Goal: Task Accomplishment & Management: Manage account settings

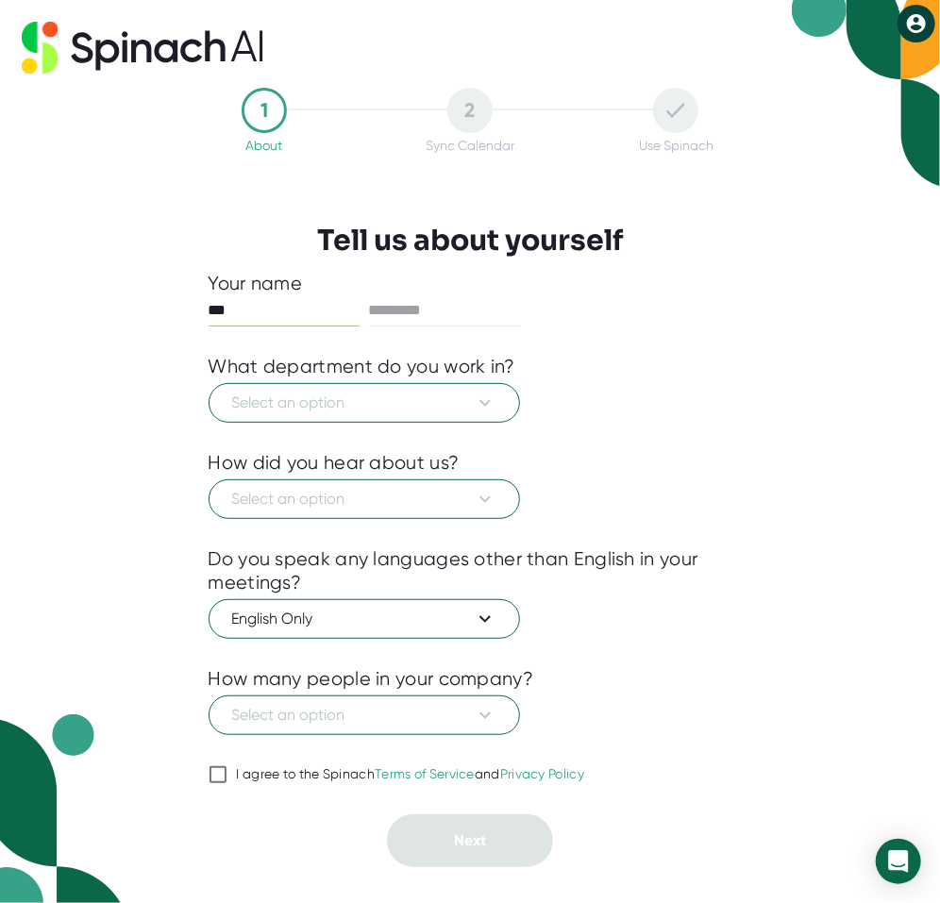
type input "***"
type input "********"
click at [351, 399] on span "Select an option" at bounding box center [364, 403] width 264 height 23
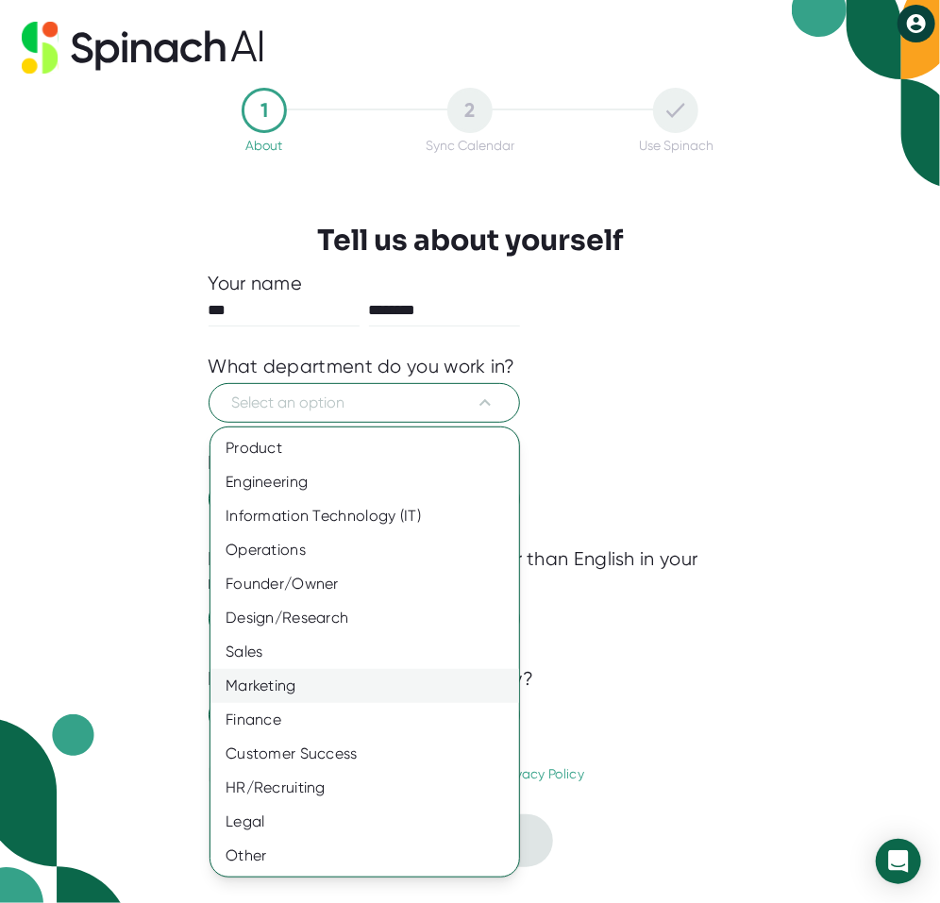
click at [268, 691] on div "Marketing" at bounding box center [364, 686] width 309 height 34
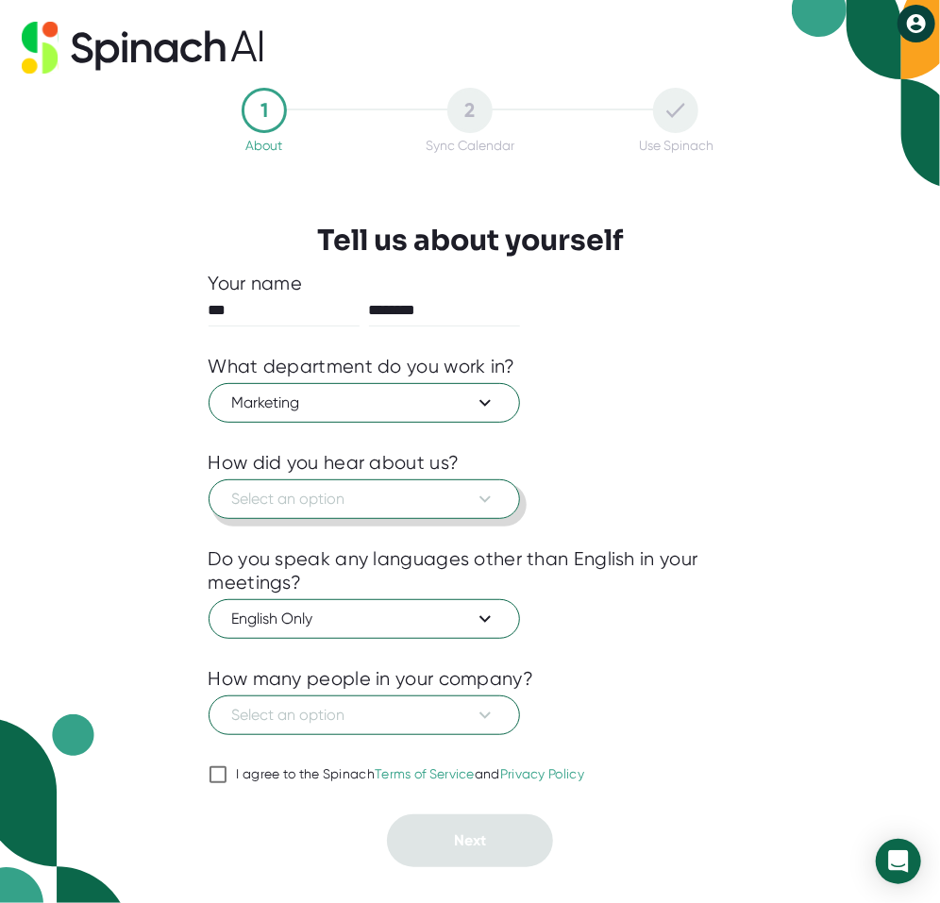
click at [283, 506] on span "Select an option" at bounding box center [364, 499] width 264 height 23
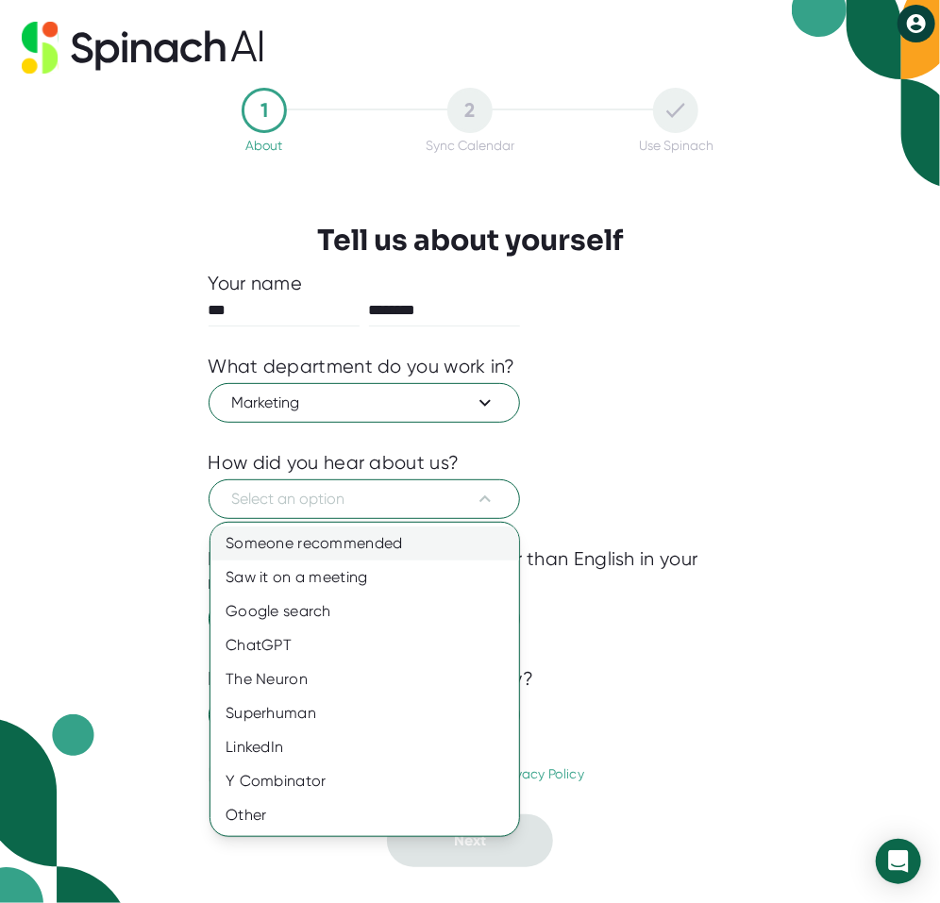
click at [282, 546] on div "Someone recommended" at bounding box center [364, 544] width 309 height 34
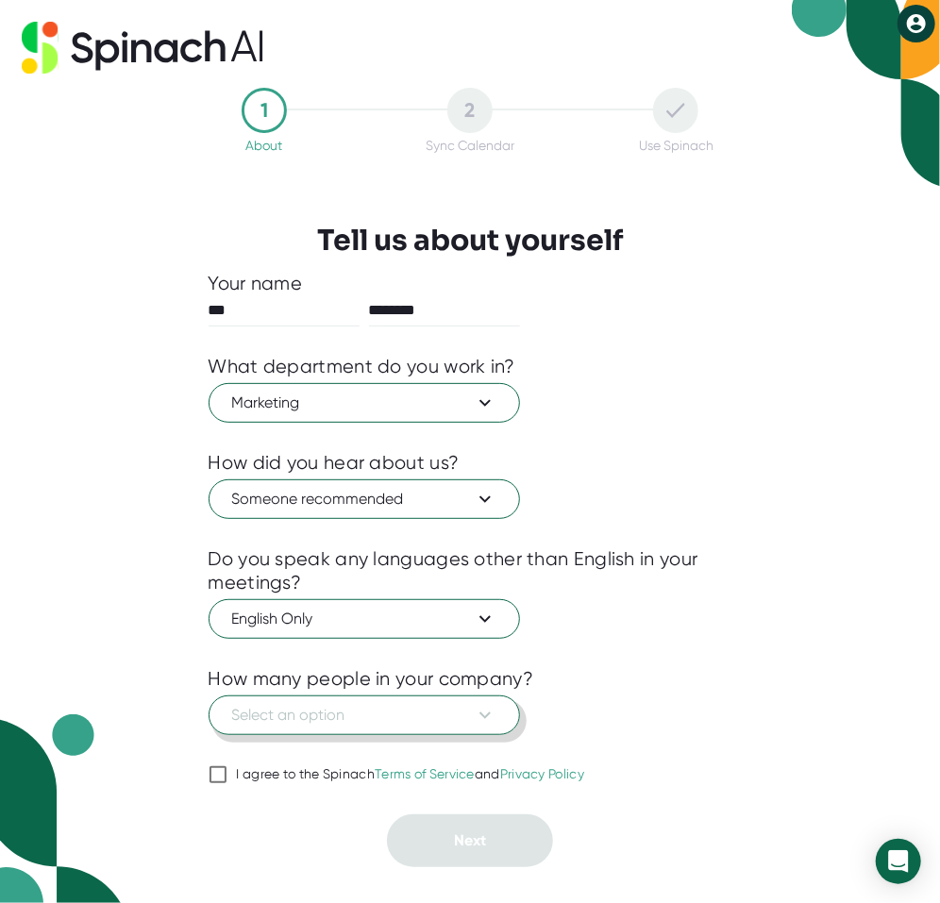
click at [378, 721] on span "Select an option" at bounding box center [364, 715] width 264 height 23
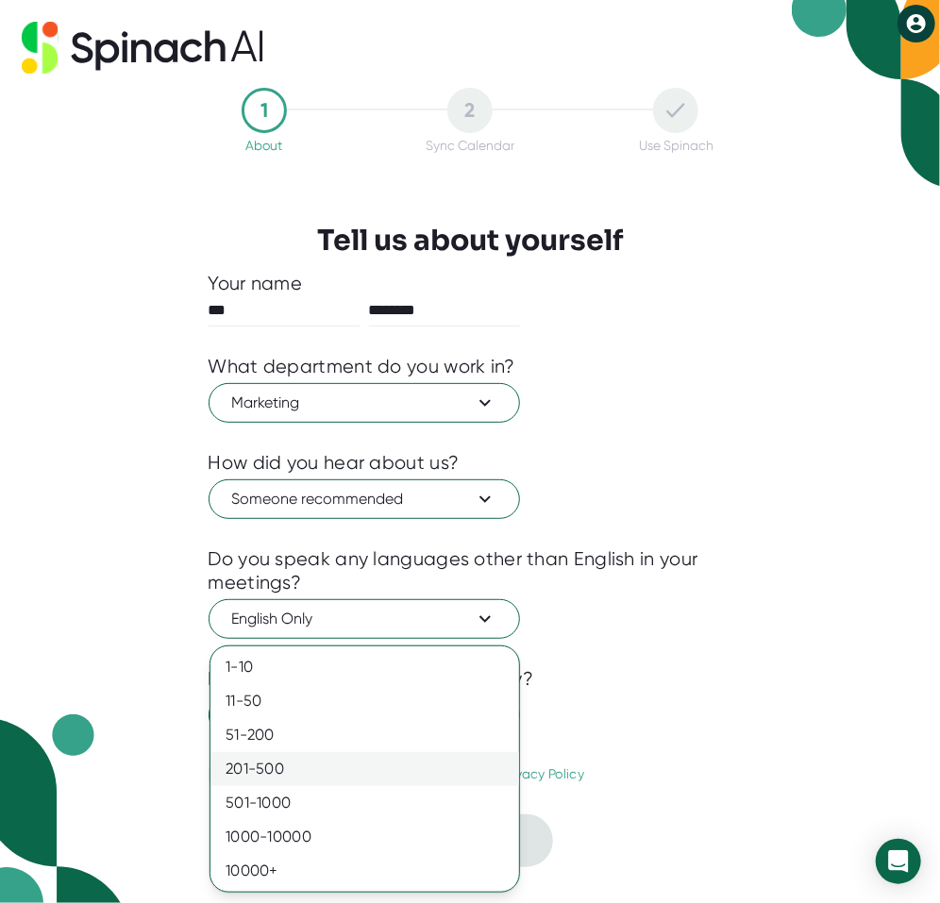
click at [267, 764] on div "201-500" at bounding box center [364, 769] width 309 height 34
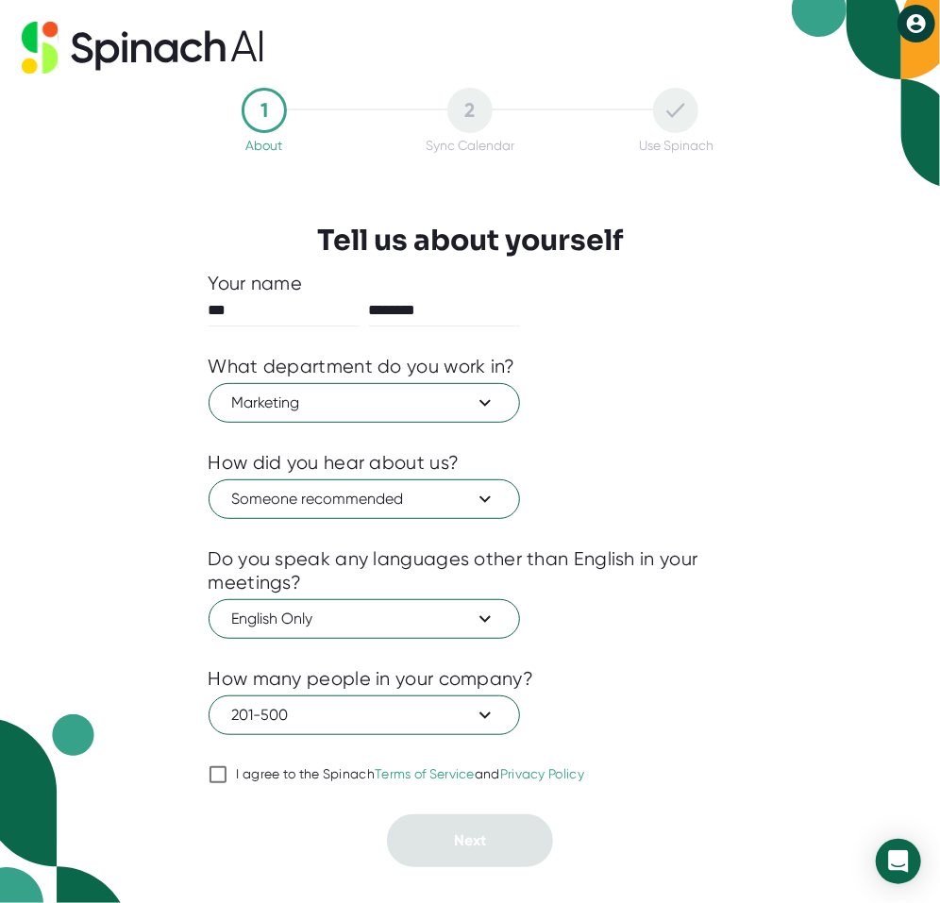
click at [215, 778] on input "I agree to the Spinach Terms of Service and Privacy Policy" at bounding box center [218, 774] width 19 height 23
checkbox input "true"
click at [449, 836] on button "Next" at bounding box center [470, 840] width 166 height 53
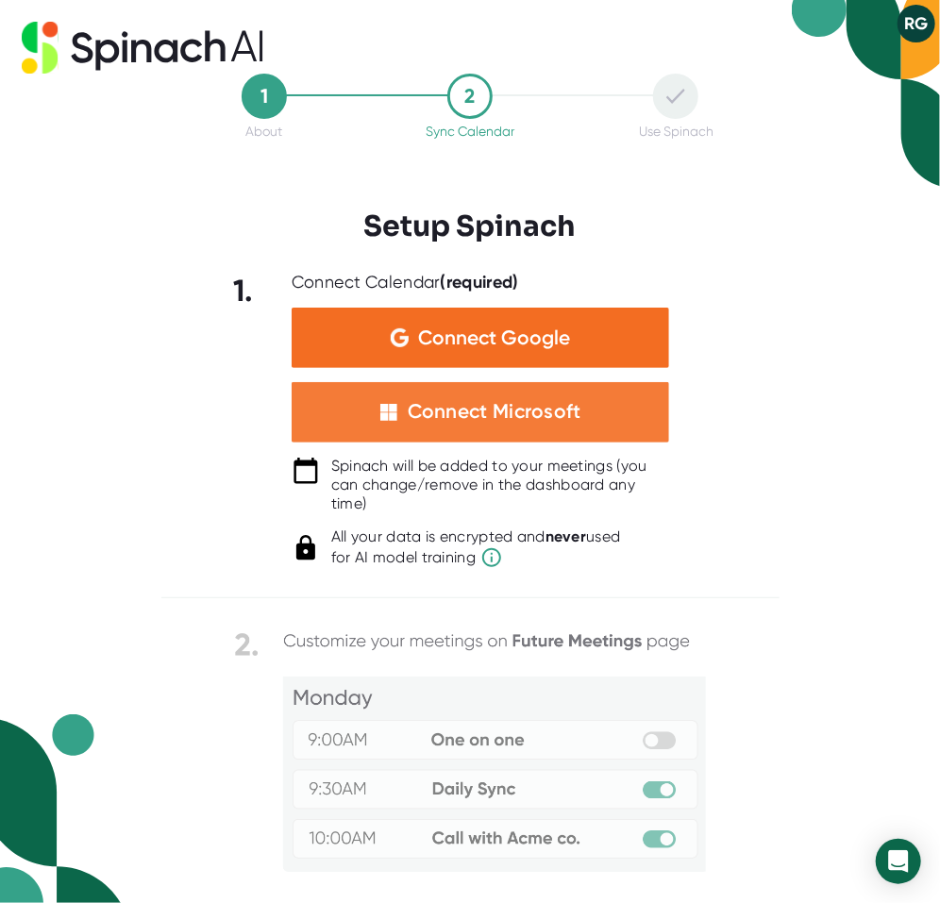
click at [473, 414] on div "Connect Microsoft" at bounding box center [495, 411] width 174 height 25
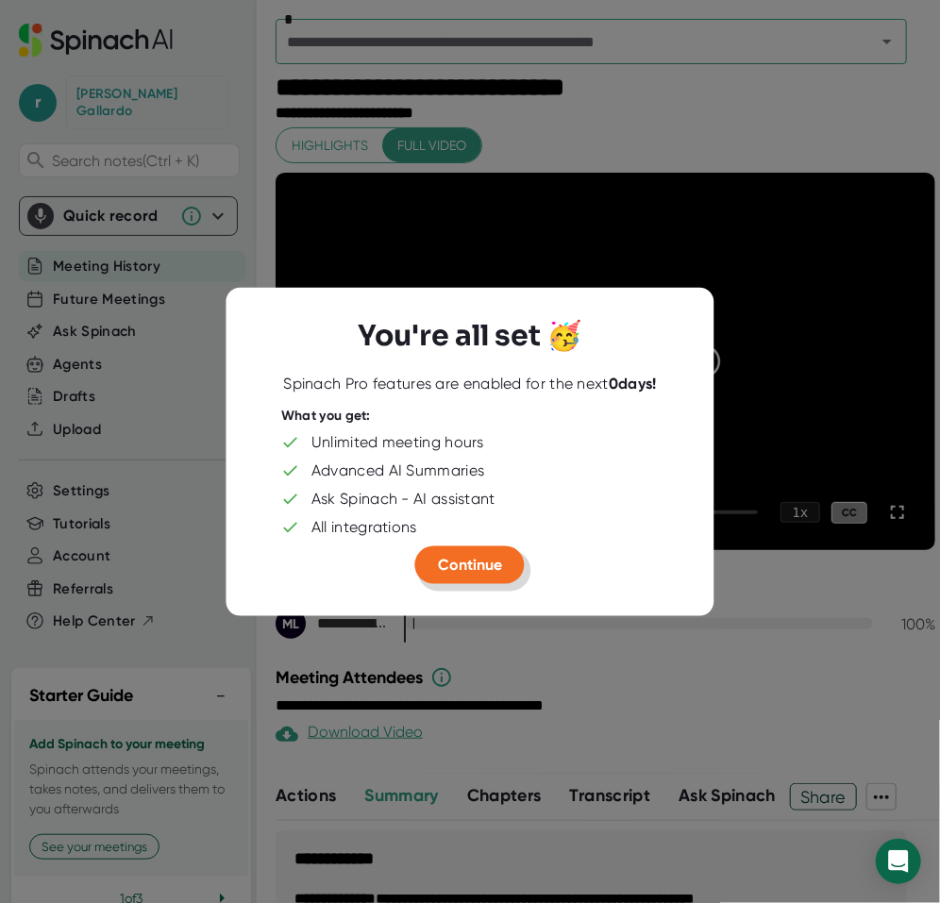
click at [478, 567] on span "Continue" at bounding box center [470, 565] width 64 height 18
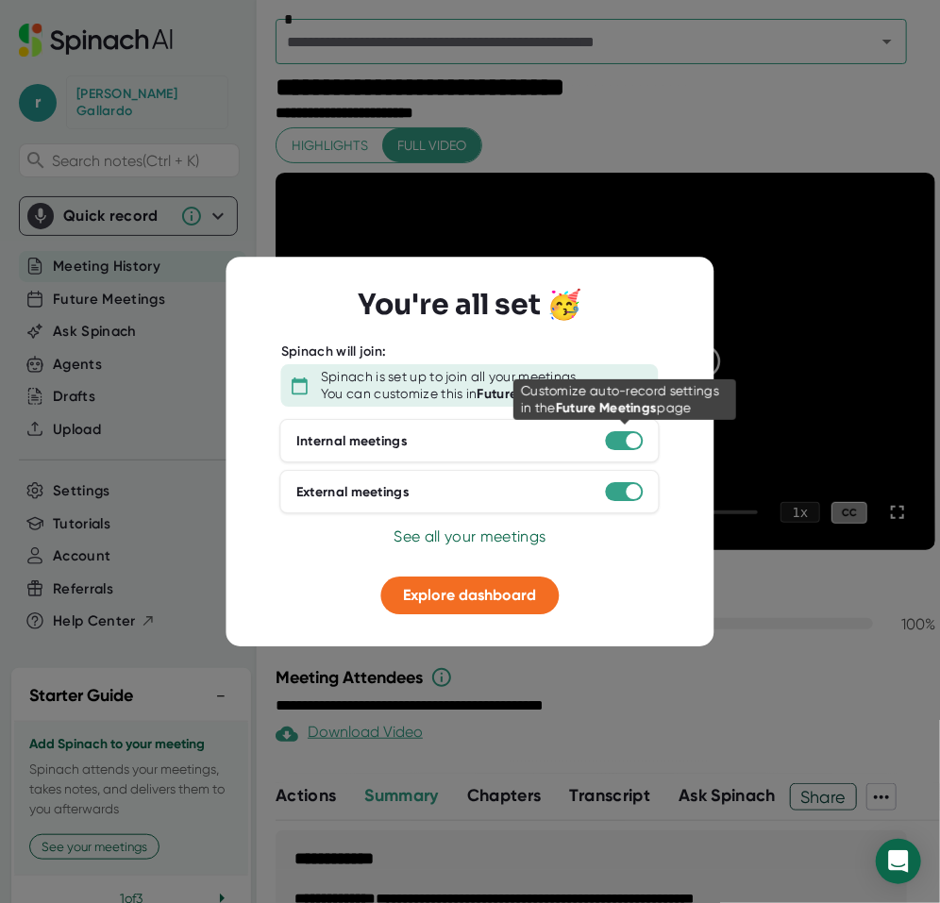
click at [614, 445] on div at bounding box center [625, 441] width 38 height 19
click at [614, 441] on div at bounding box center [625, 441] width 38 height 19
click at [632, 445] on div at bounding box center [634, 441] width 15 height 15
click at [651, 435] on div "Internal meetings" at bounding box center [469, 441] width 379 height 43
click at [632, 441] on div at bounding box center [634, 441] width 15 height 15
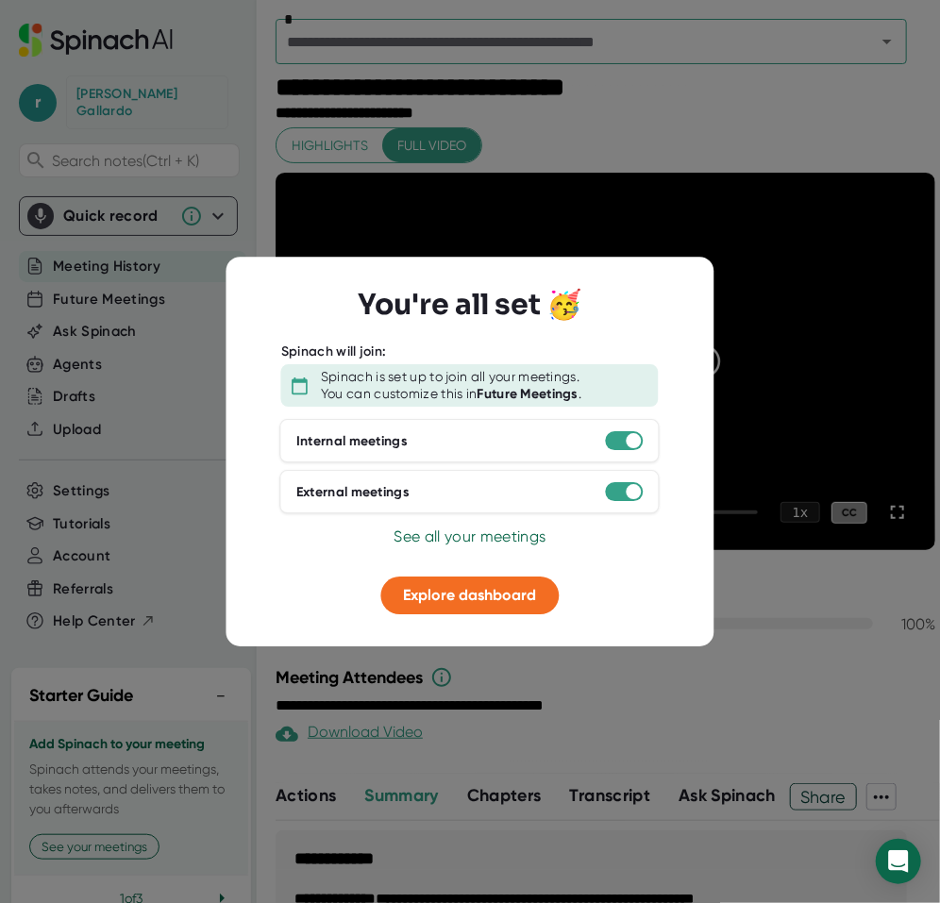
click at [605, 448] on div "Internal meetings" at bounding box center [469, 441] width 379 height 43
click at [615, 450] on div at bounding box center [625, 441] width 38 height 19
click at [615, 444] on div at bounding box center [625, 441] width 38 height 19
click at [444, 609] on button "Explore dashboard" at bounding box center [470, 597] width 178 height 38
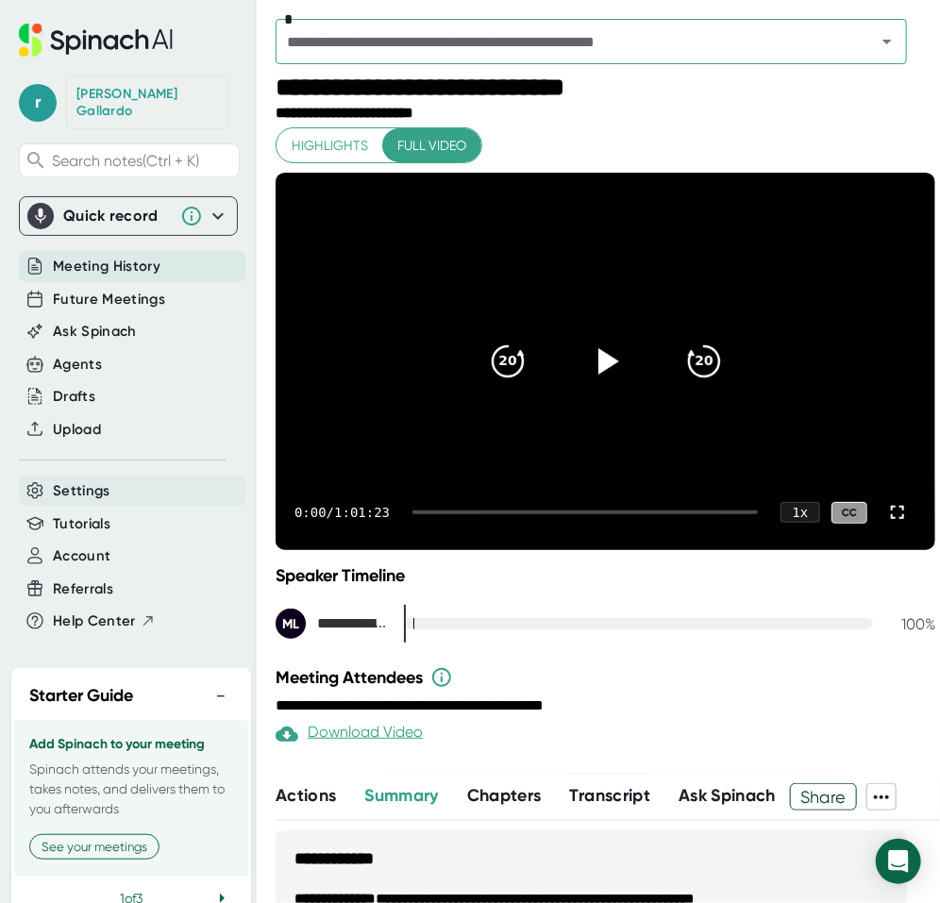
click at [78, 480] on span "Settings" at bounding box center [82, 491] width 58 height 22
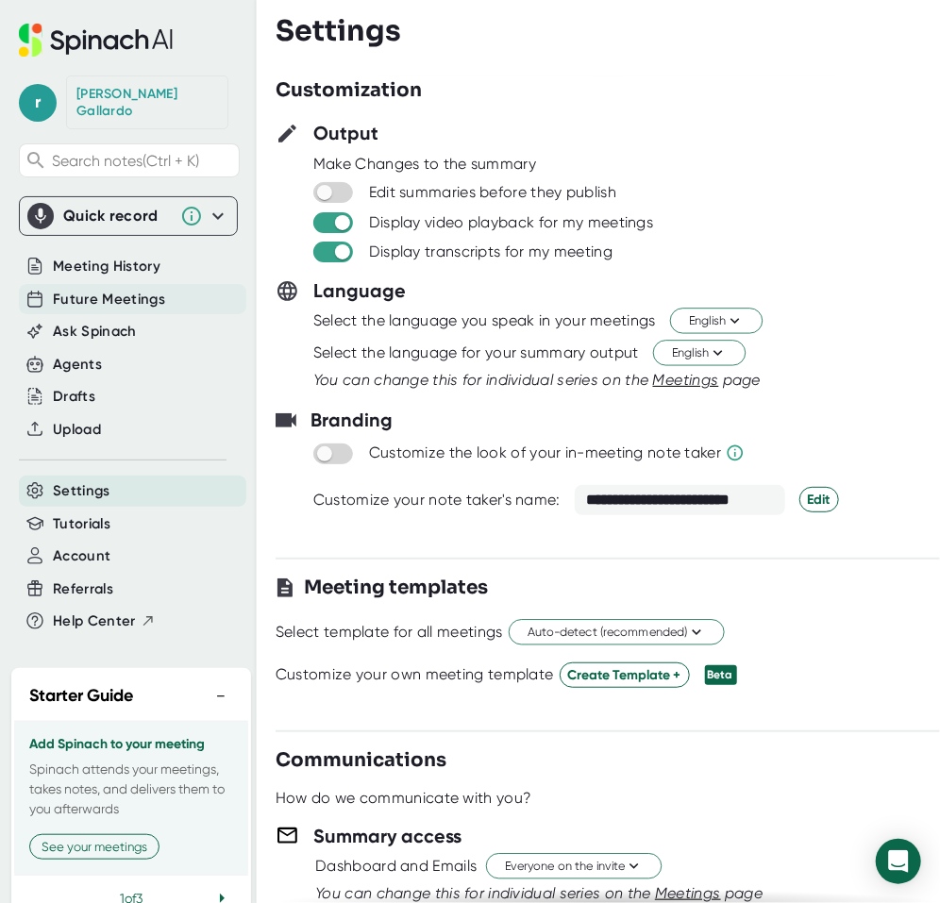
click at [95, 290] on span "Future Meetings" at bounding box center [109, 300] width 112 height 22
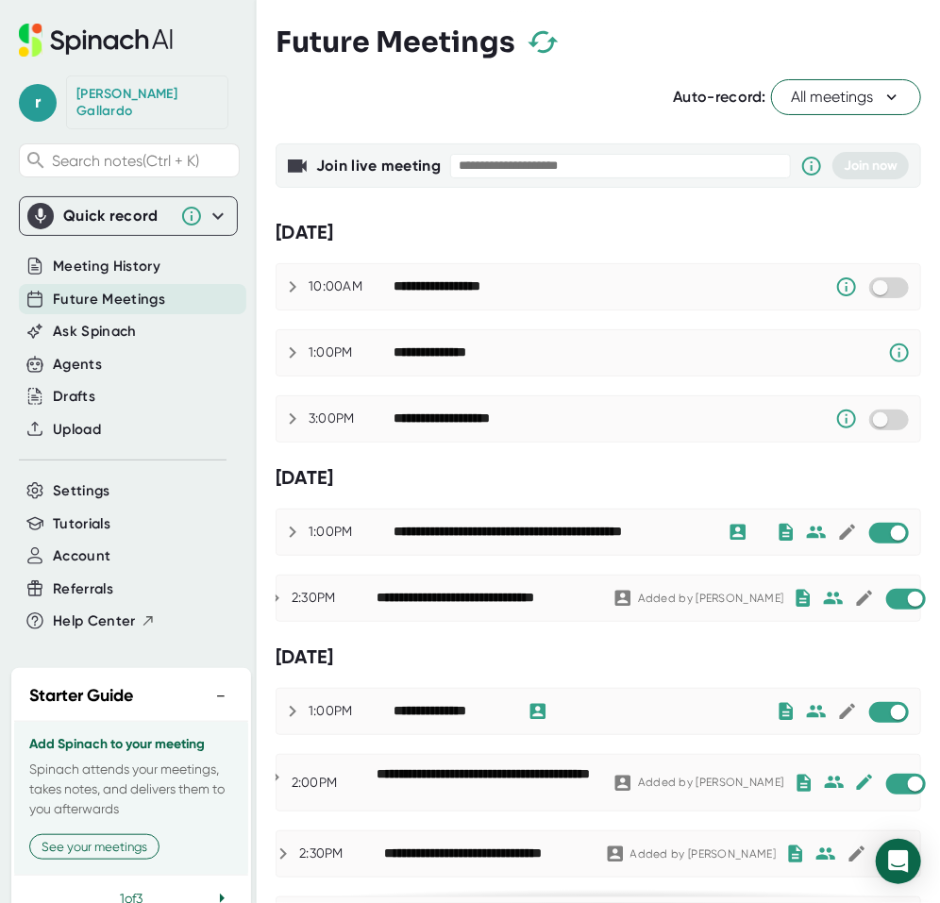
click at [882, 100] on icon at bounding box center [891, 97] width 19 height 19
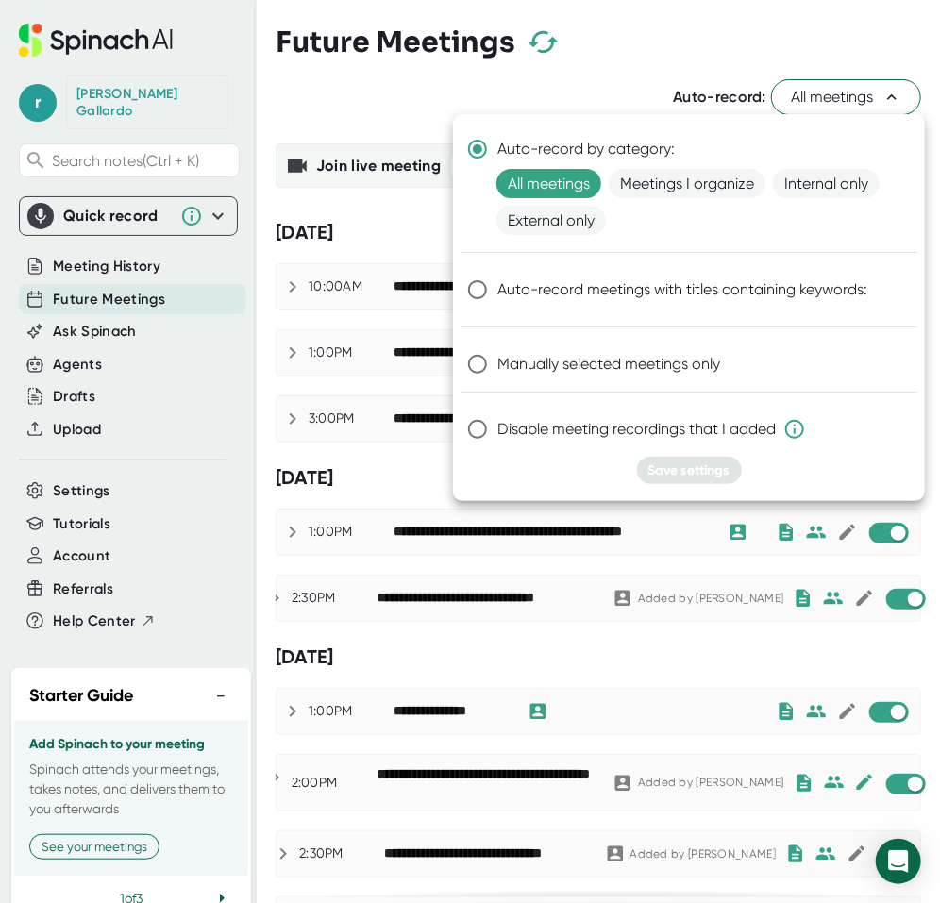
click at [477, 362] on input "Manually selected meetings only" at bounding box center [478, 364] width 40 height 40
radio input "true"
click at [689, 462] on span "Save settings" at bounding box center [689, 470] width 82 height 16
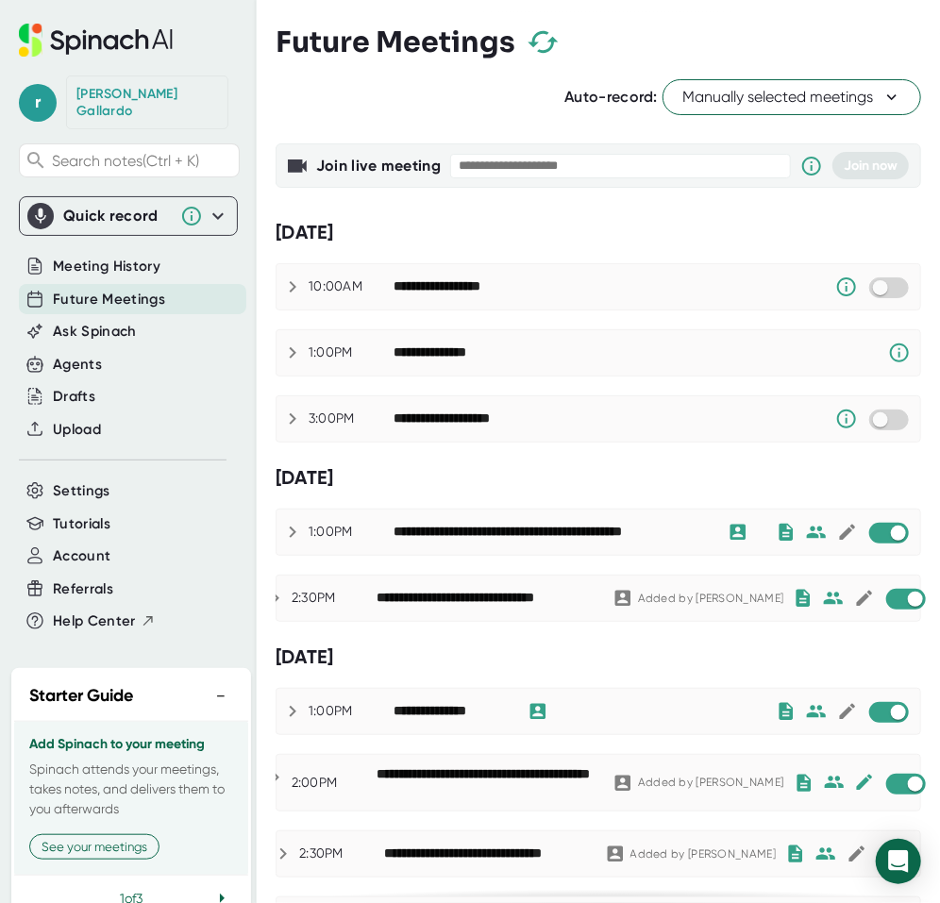
scroll to position [84, 0]
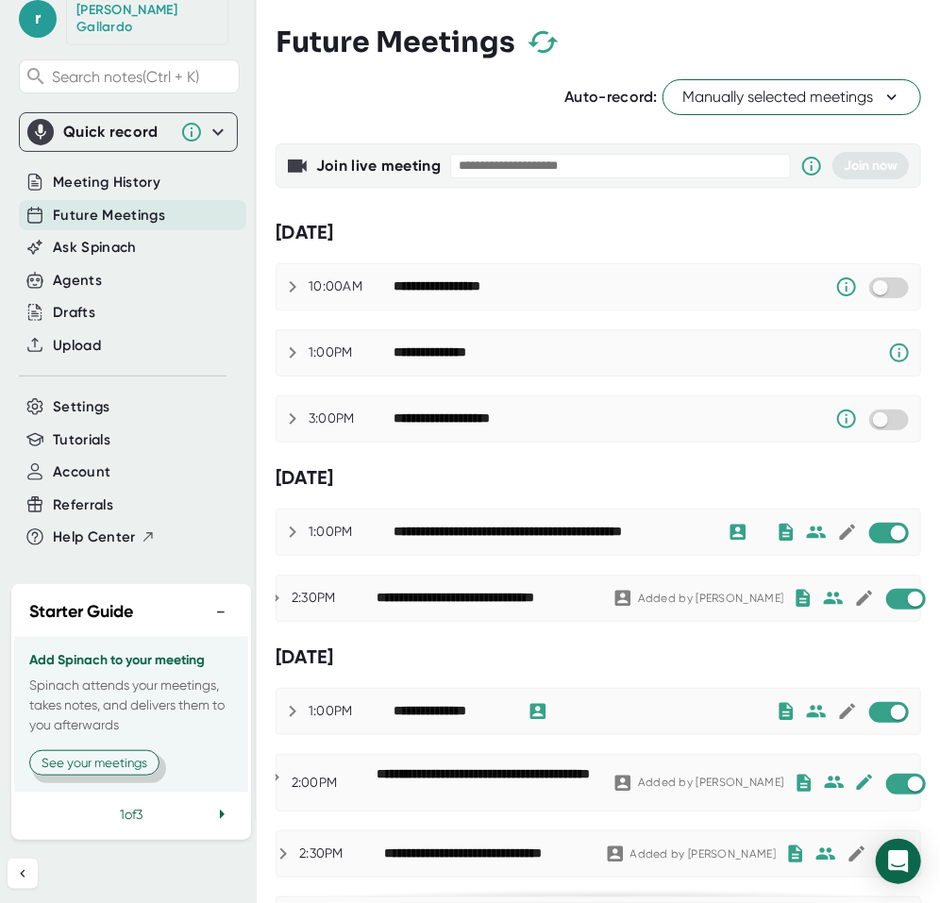
click at [124, 758] on button "See your meetings" at bounding box center [94, 762] width 130 height 25
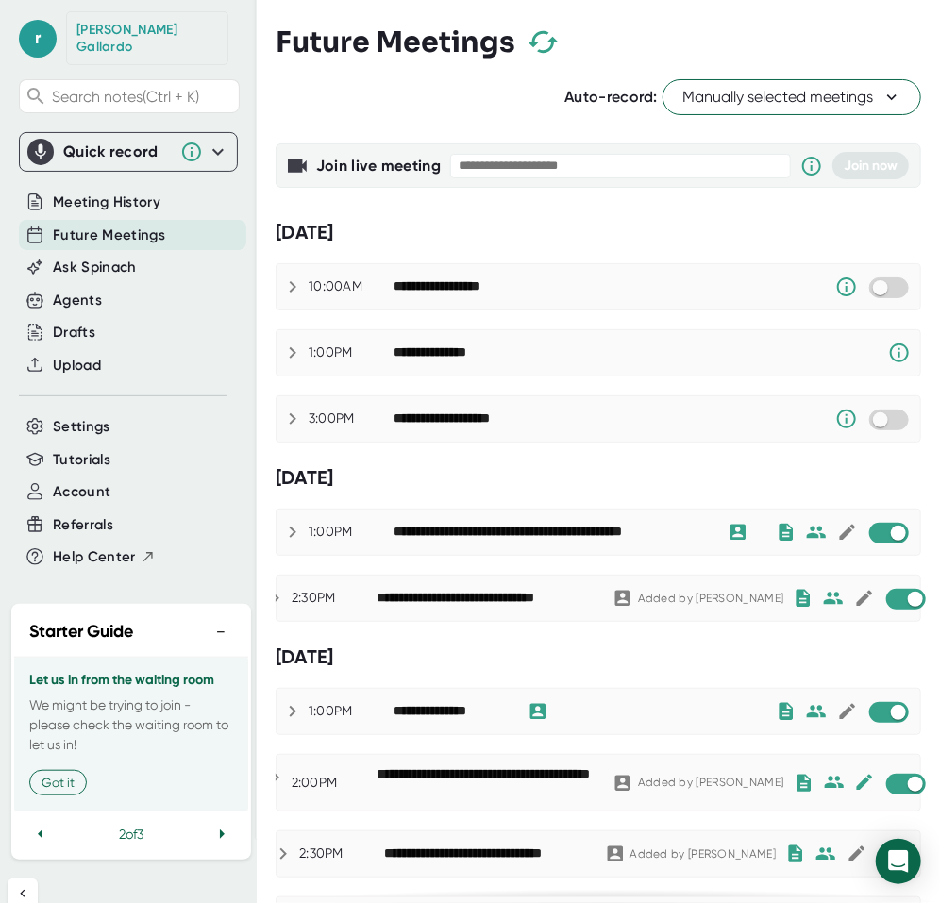
click at [216, 138] on div "Quick record Include tab audio Start Recording" at bounding box center [128, 152] width 219 height 40
click at [212, 149] on icon at bounding box center [217, 152] width 11 height 7
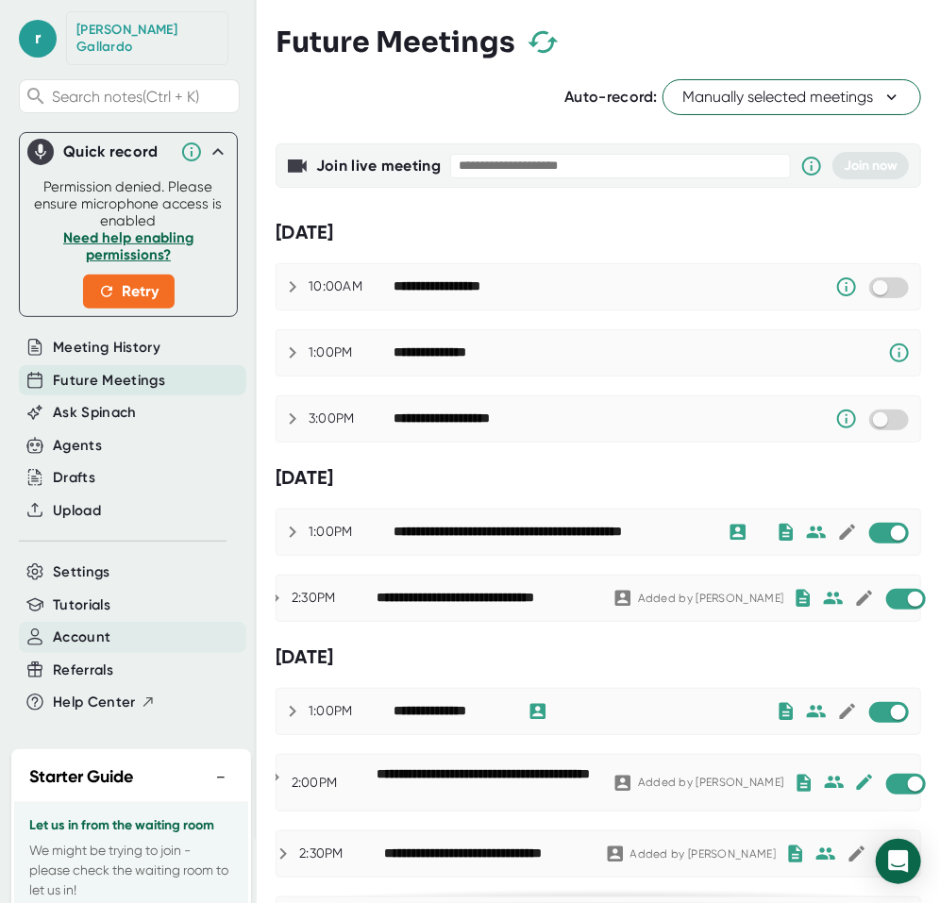
click at [72, 627] on span "Account" at bounding box center [82, 638] width 58 height 22
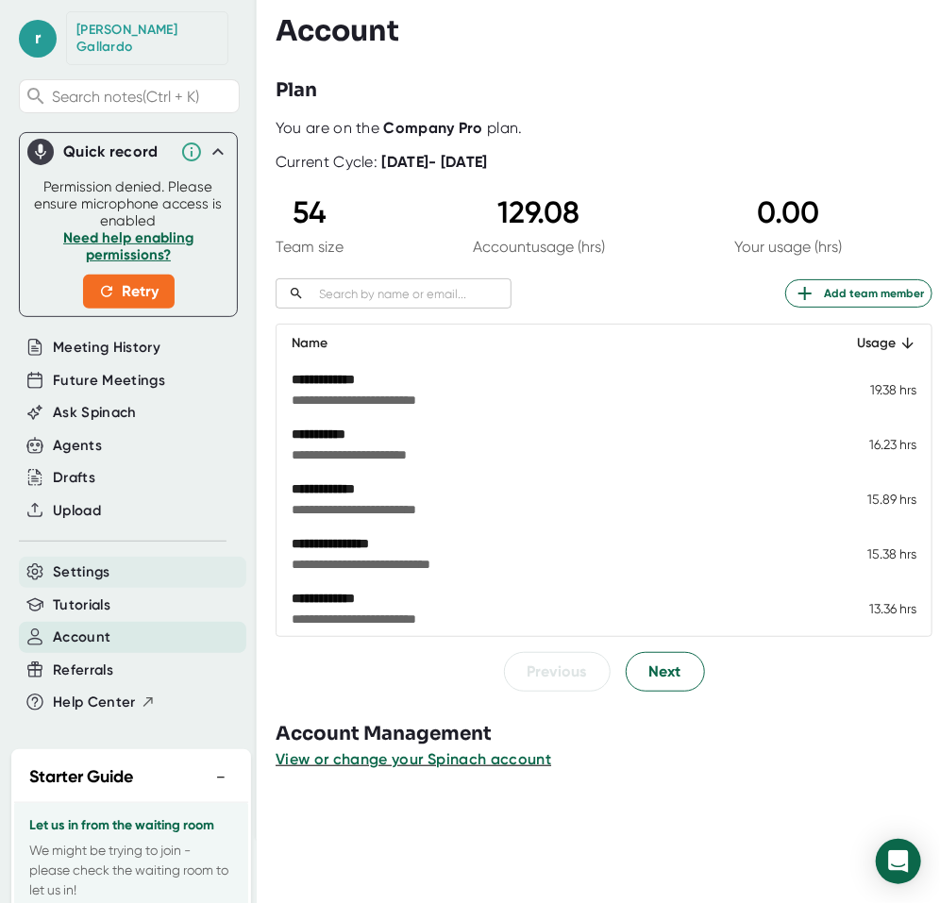
click at [92, 562] on span "Settings" at bounding box center [82, 573] width 58 height 22
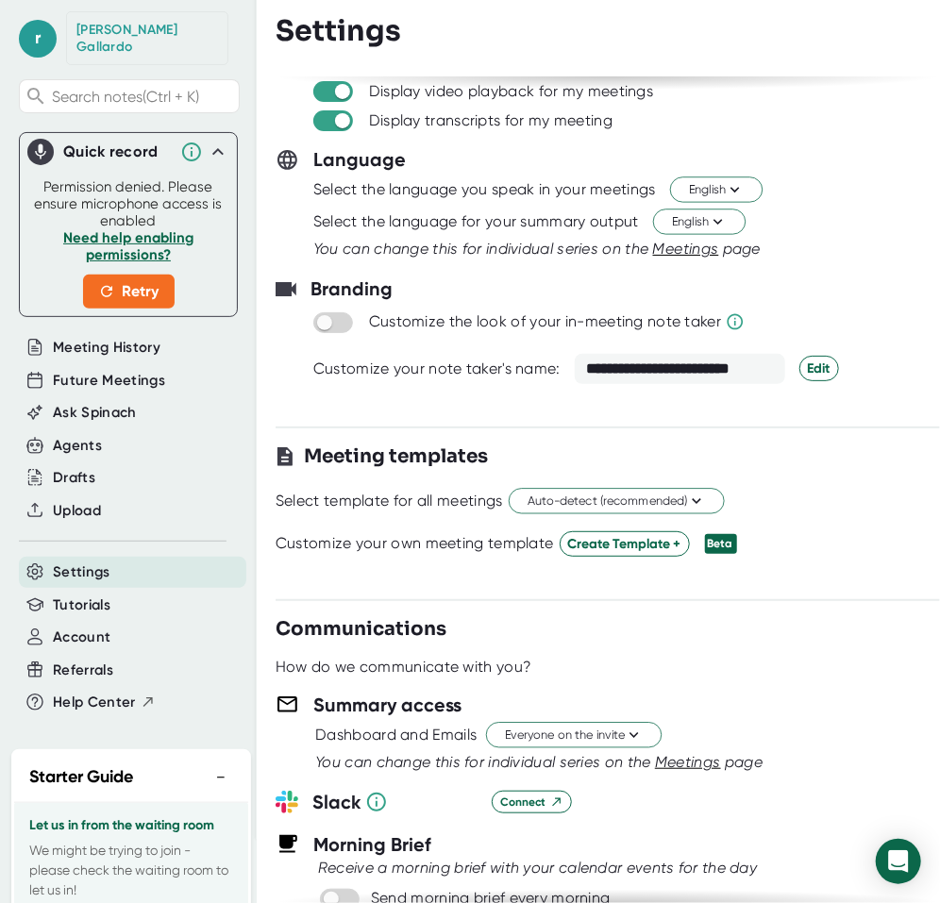
scroll to position [189, 0]
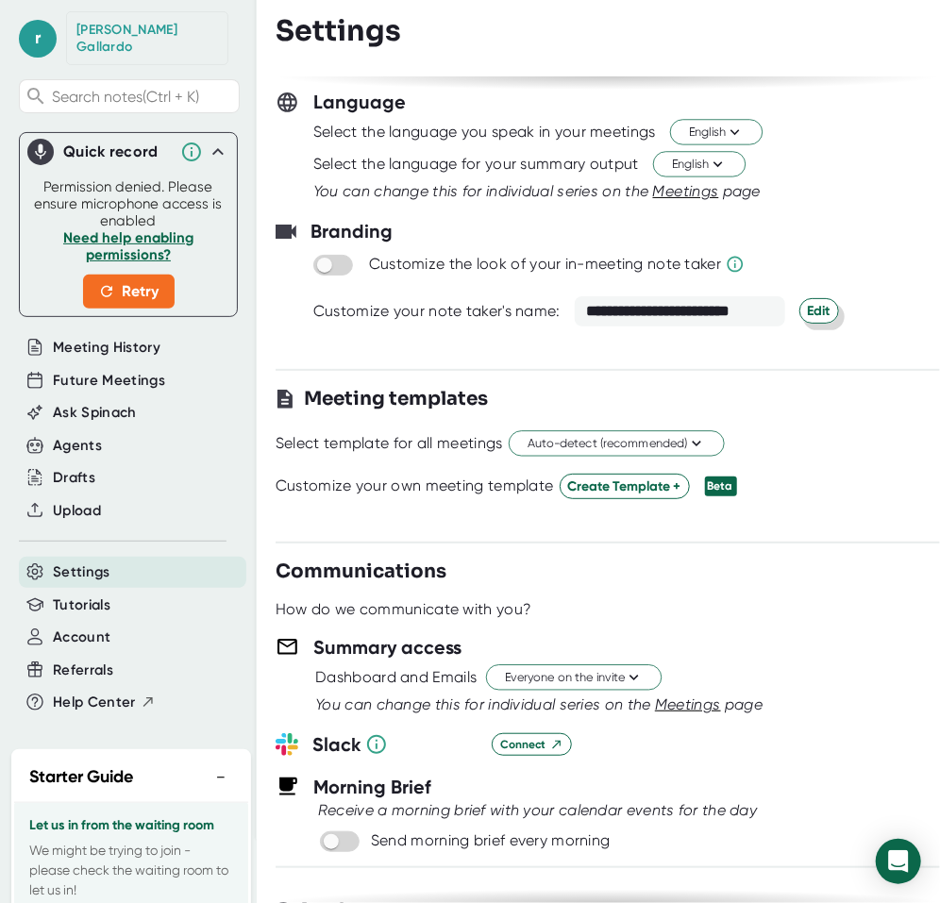
click at [818, 312] on span "Edit" at bounding box center [819, 311] width 23 height 20
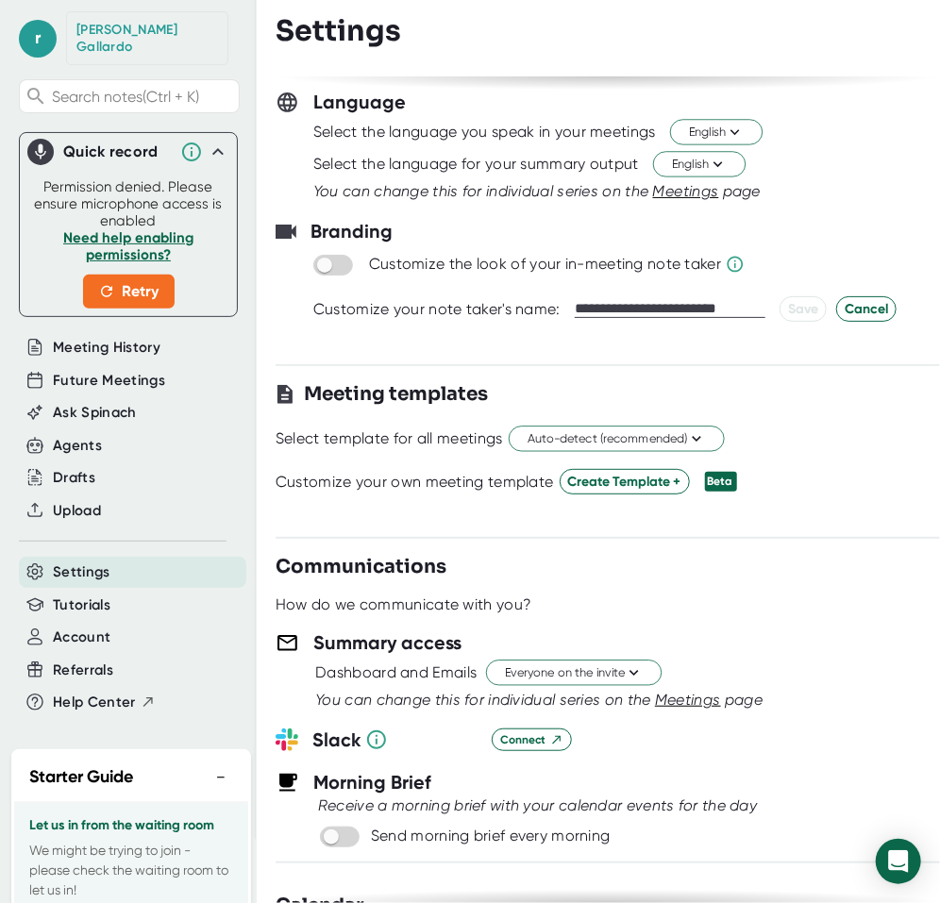
drag, startPoint x: 671, startPoint y: 304, endPoint x: 578, endPoint y: 296, distance: 93.7
click at [578, 296] on div "**********" at bounding box center [736, 308] width 322 height 25
type input "**********"
click at [788, 308] on span "Save" at bounding box center [803, 309] width 30 height 20
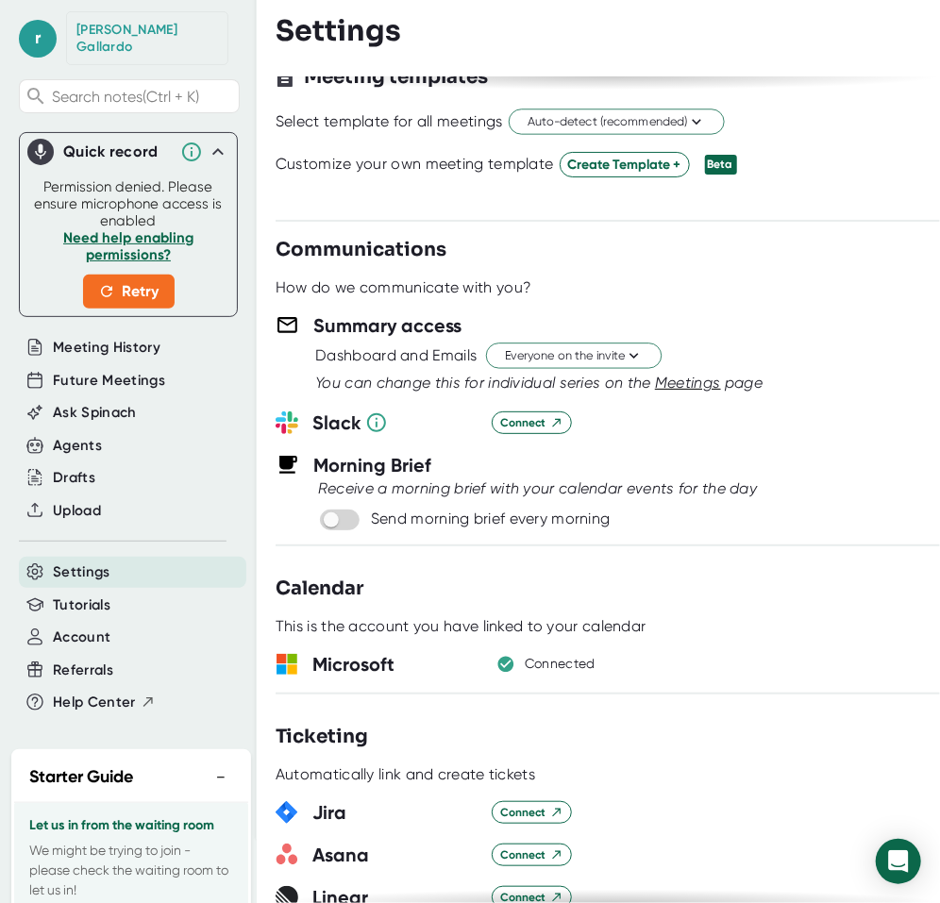
scroll to position [566, 0]
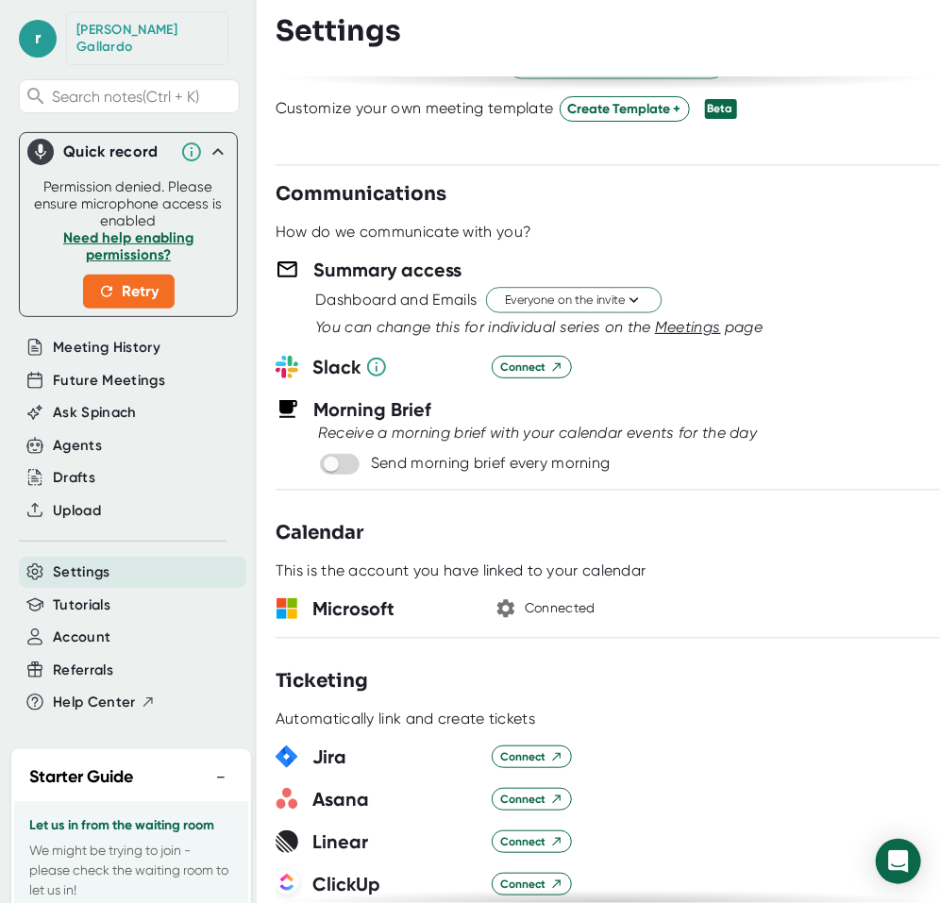
click at [549, 604] on div "Connected" at bounding box center [560, 608] width 71 height 17
click at [503, 601] on icon "button" at bounding box center [506, 608] width 23 height 23
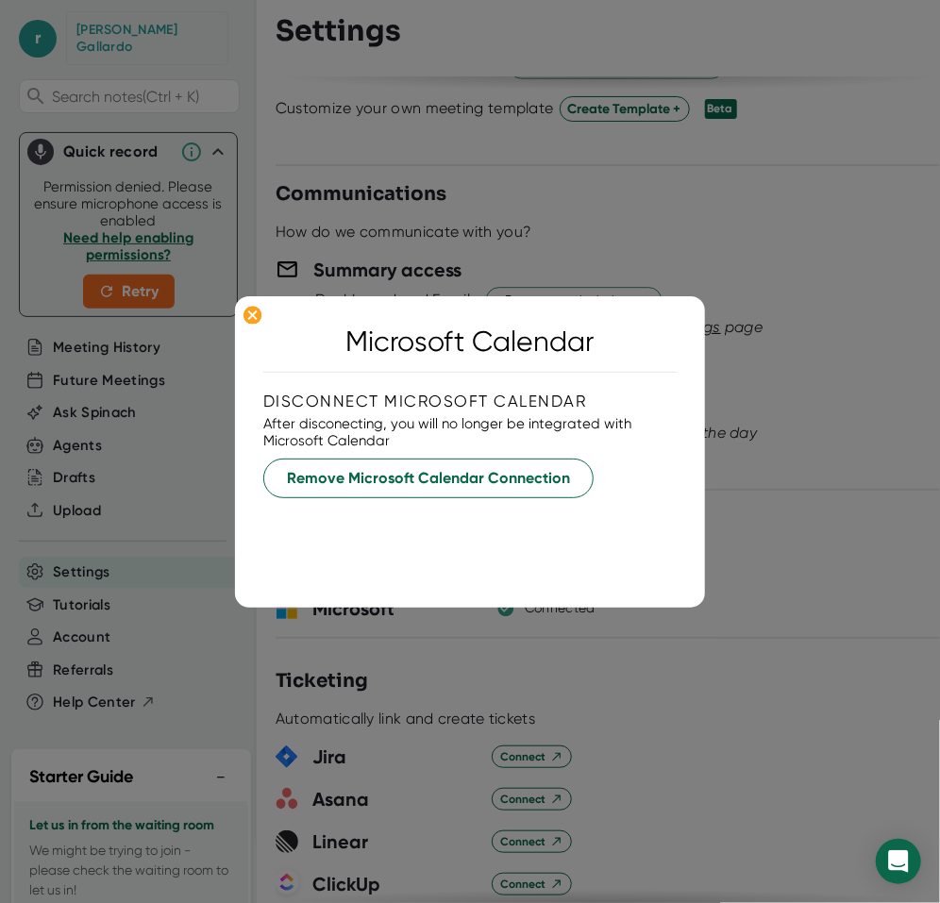
click at [773, 294] on div at bounding box center [470, 451] width 940 height 903
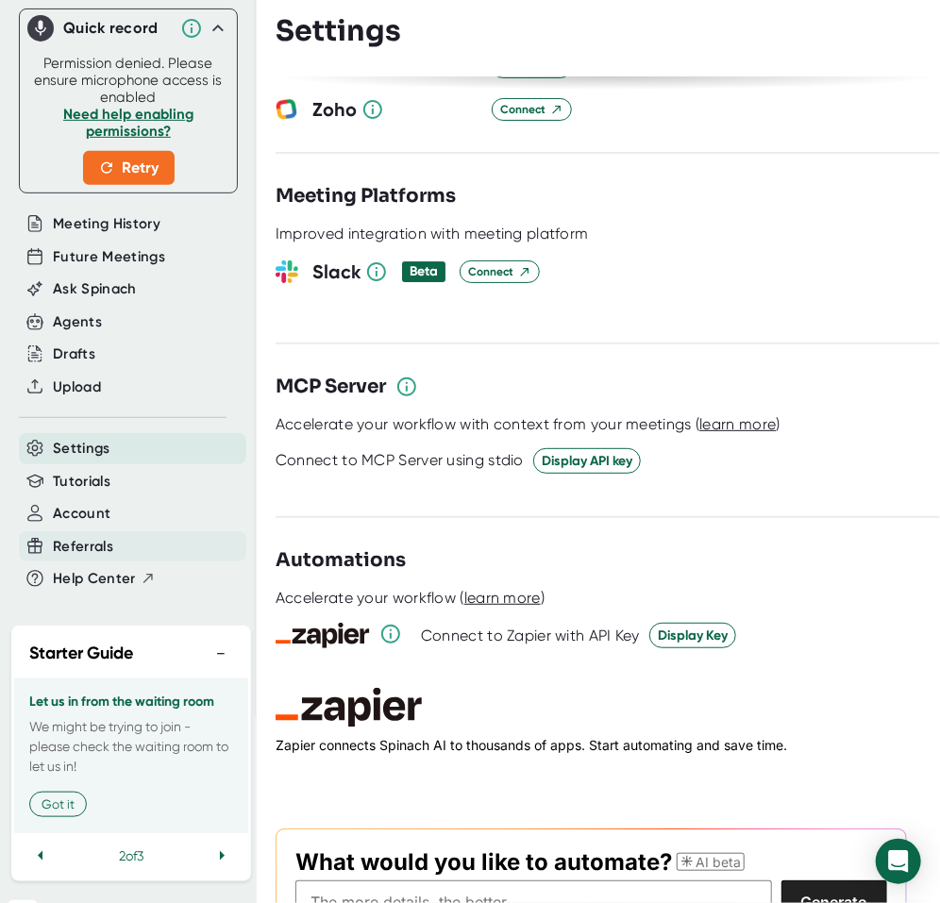
scroll to position [209, 0]
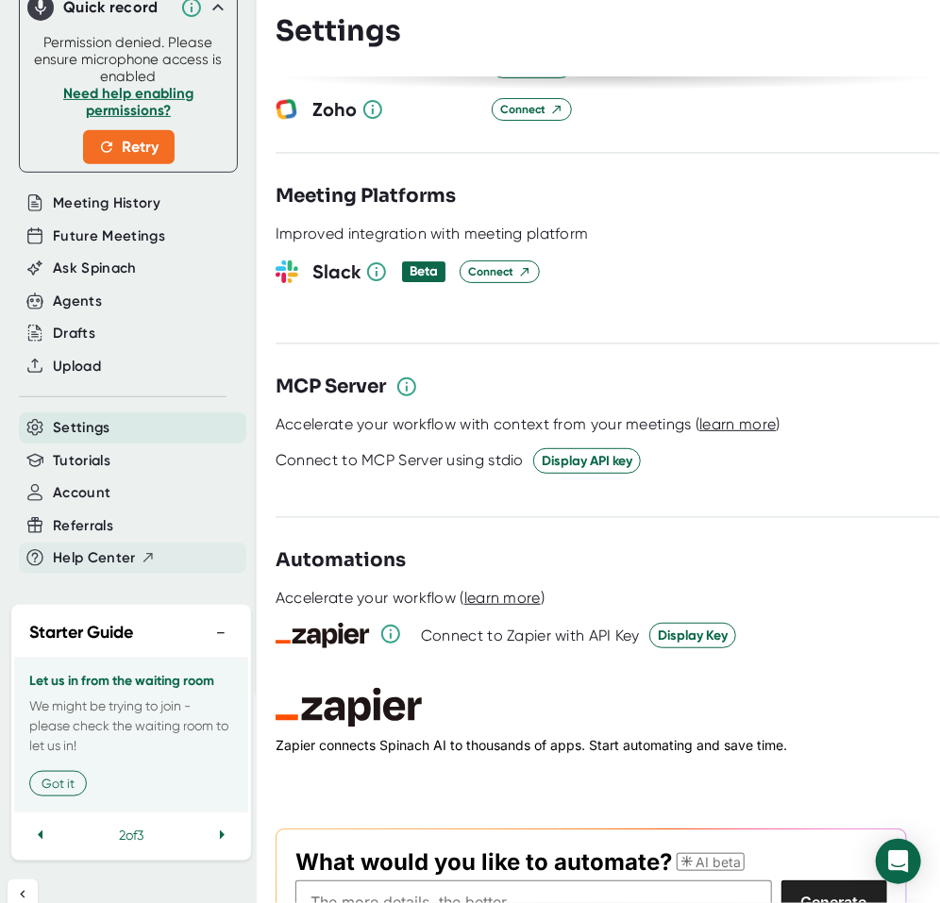
click at [87, 547] on span "Help Center" at bounding box center [94, 558] width 83 height 22
click at [88, 226] on span "Future Meetings" at bounding box center [109, 237] width 112 height 22
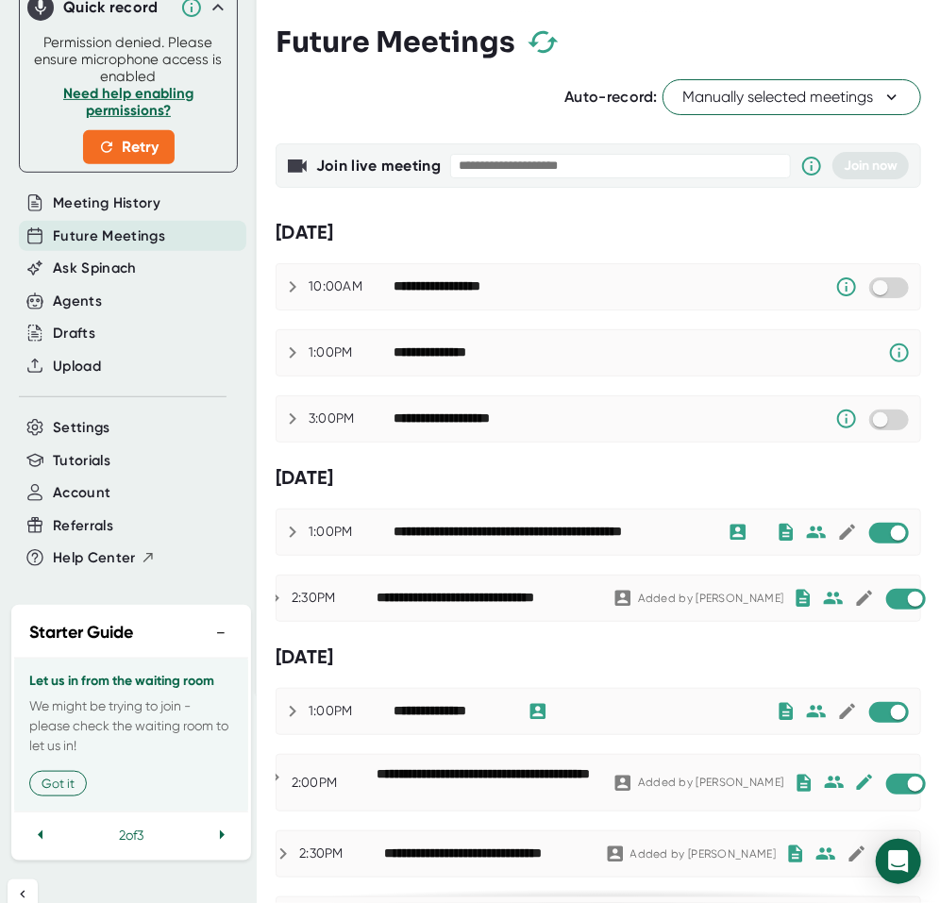
click at [882, 101] on icon at bounding box center [891, 97] width 19 height 19
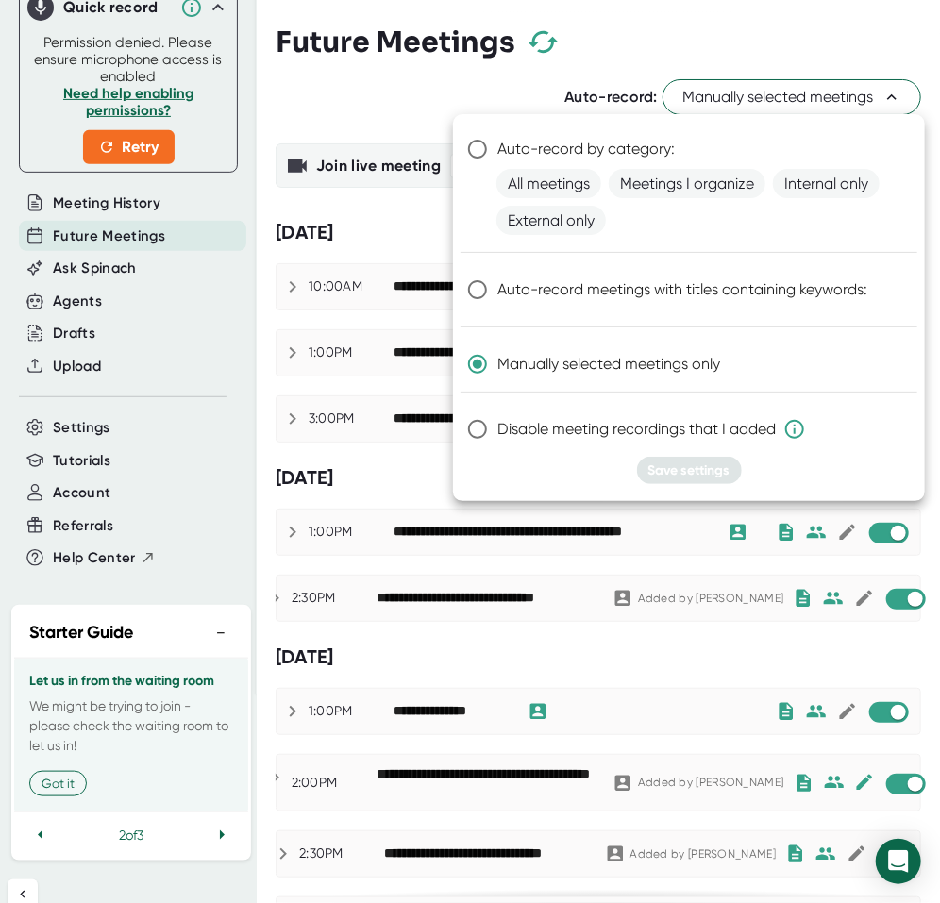
click at [808, 432] on label "Disable meeting recordings that I added" at bounding box center [676, 430] width 437 height 40
click at [497, 432] on input "Disable meeting recordings that I added" at bounding box center [478, 430] width 40 height 40
radio input "true"
click at [692, 467] on span "Save settings" at bounding box center [689, 470] width 82 height 16
radio input "true"
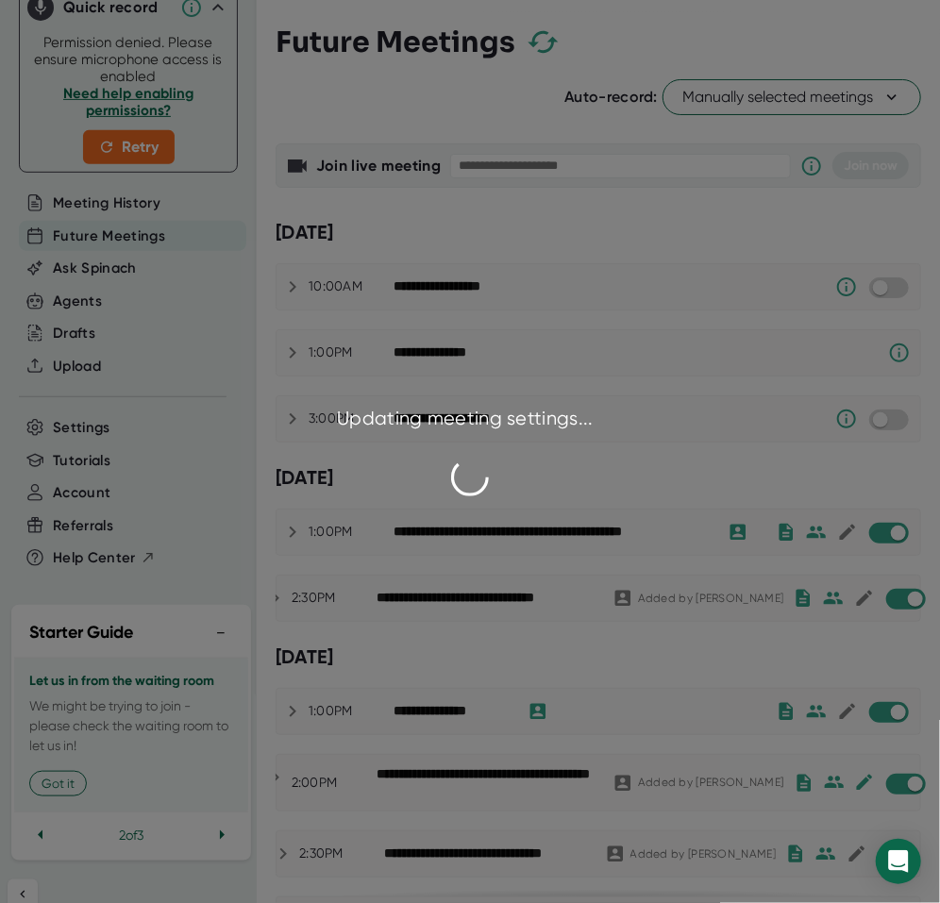
checkbox input "false"
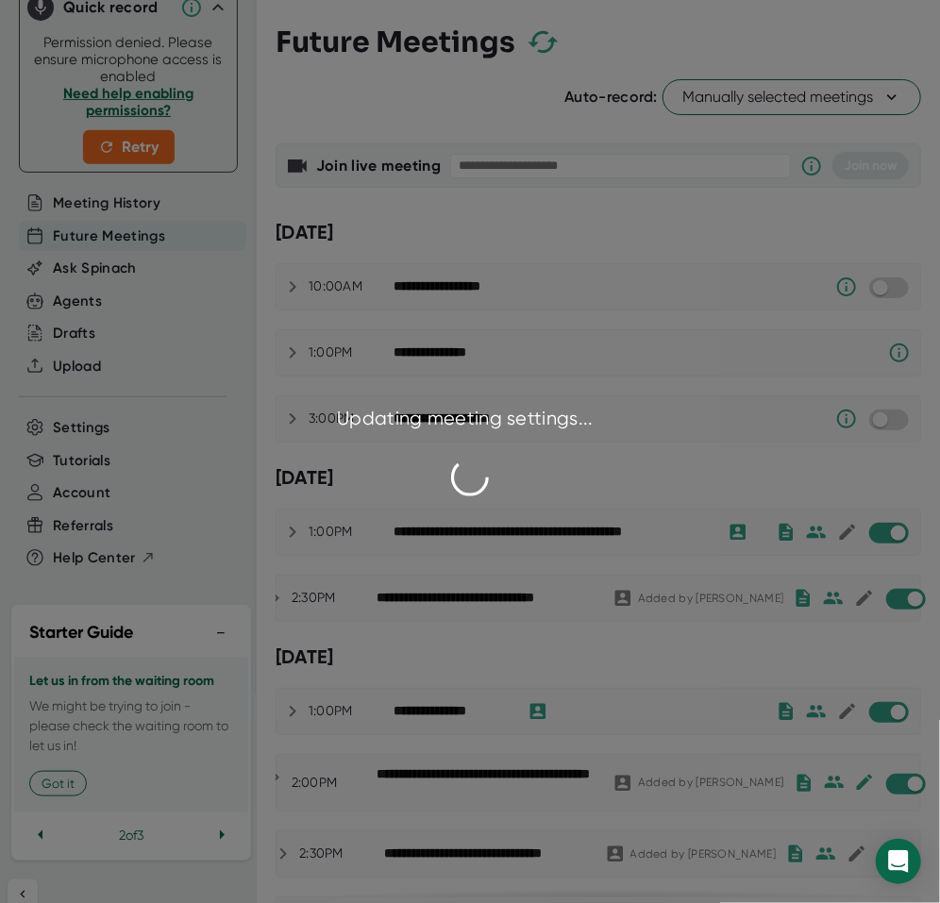
checkbox input "false"
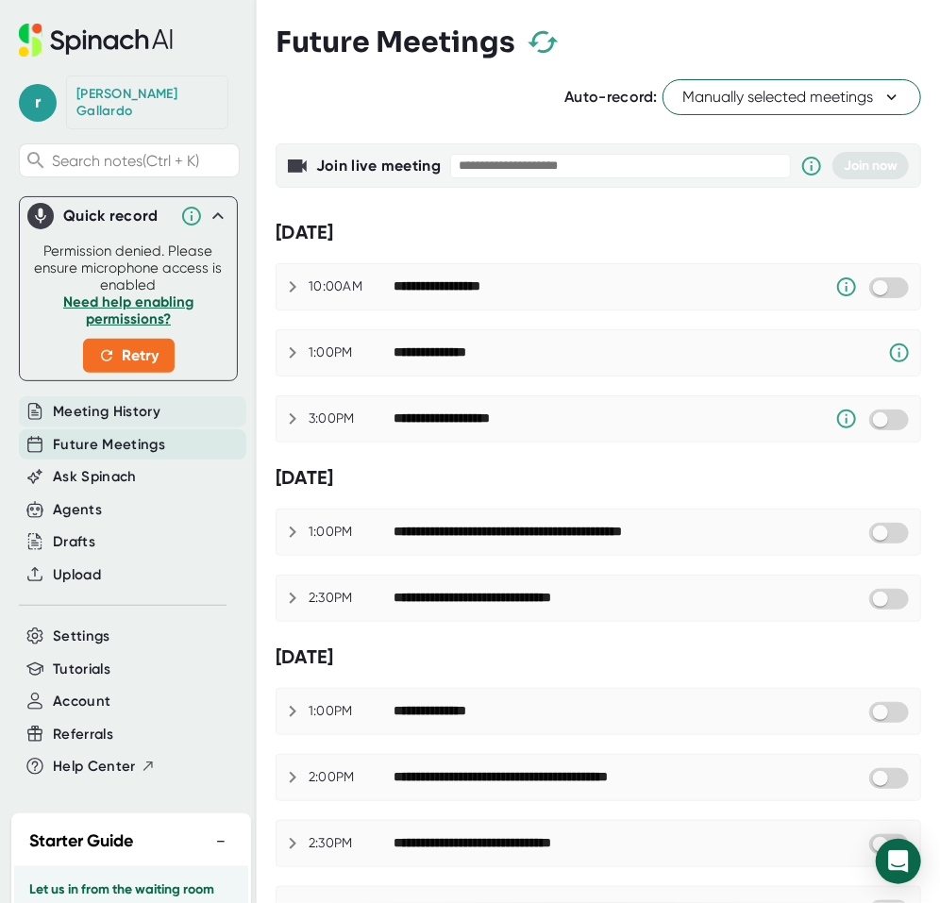
click at [126, 401] on span "Meeting History" at bounding box center [107, 412] width 108 height 22
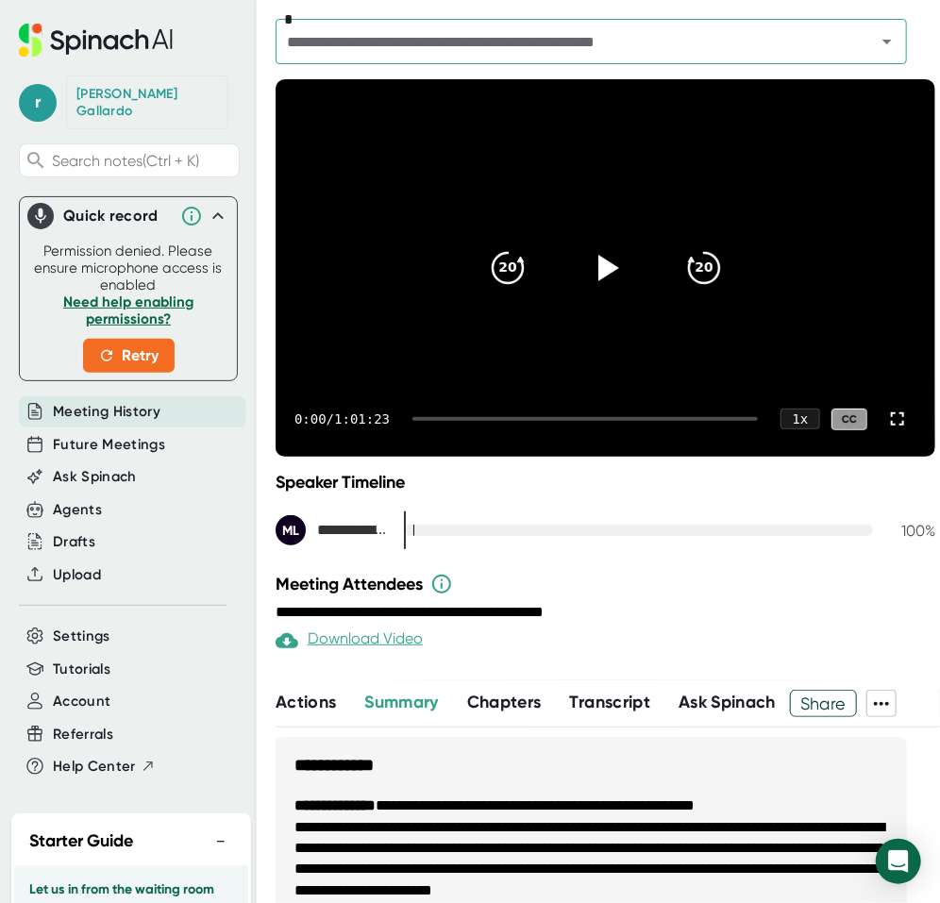
scroll to position [94, 0]
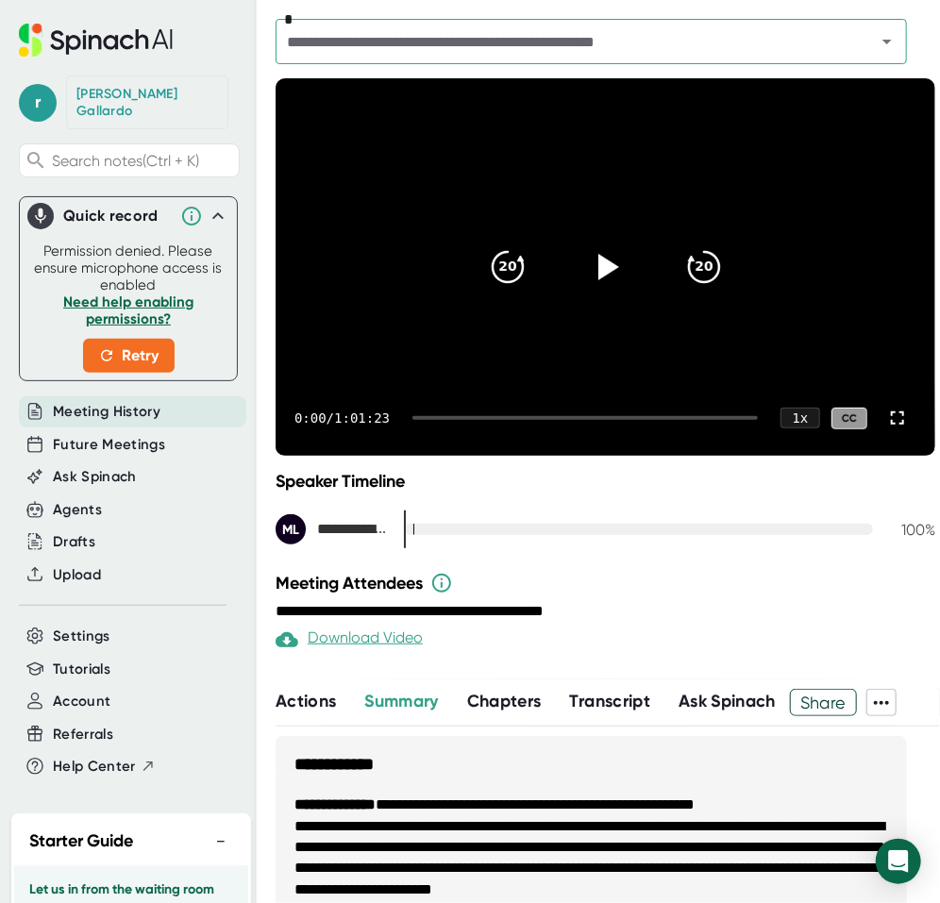
click at [885, 702] on icon at bounding box center [881, 703] width 23 height 23
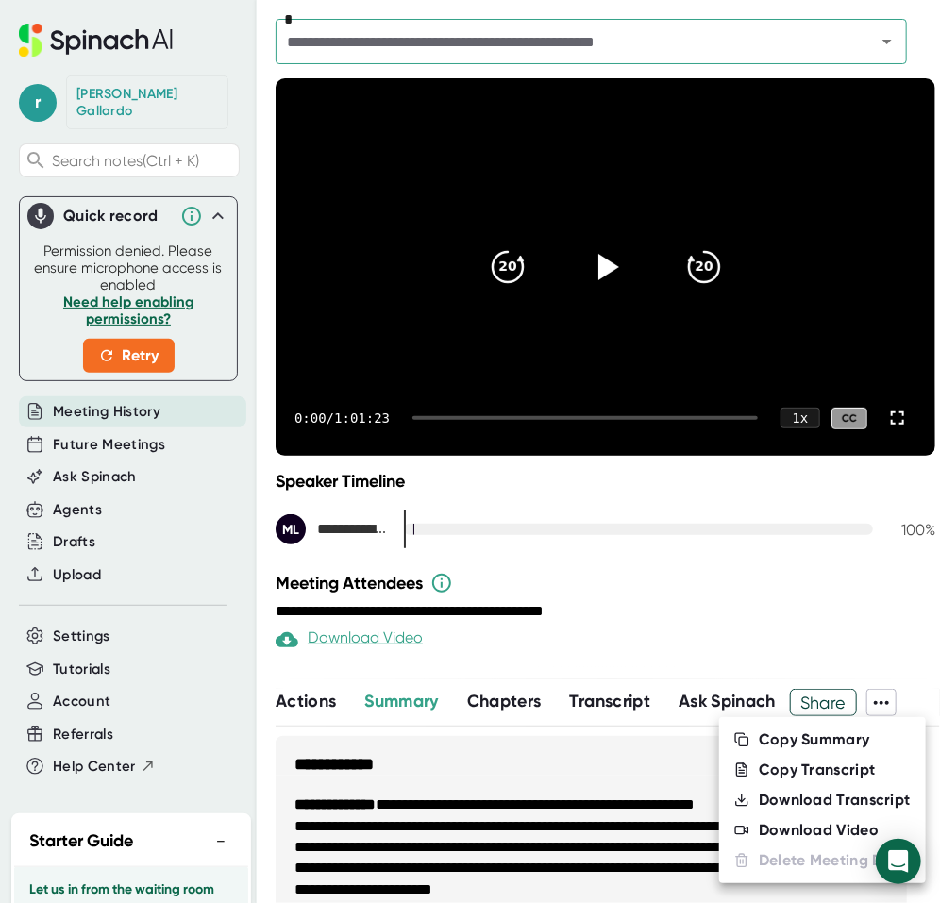
click at [862, 484] on div at bounding box center [470, 451] width 940 height 903
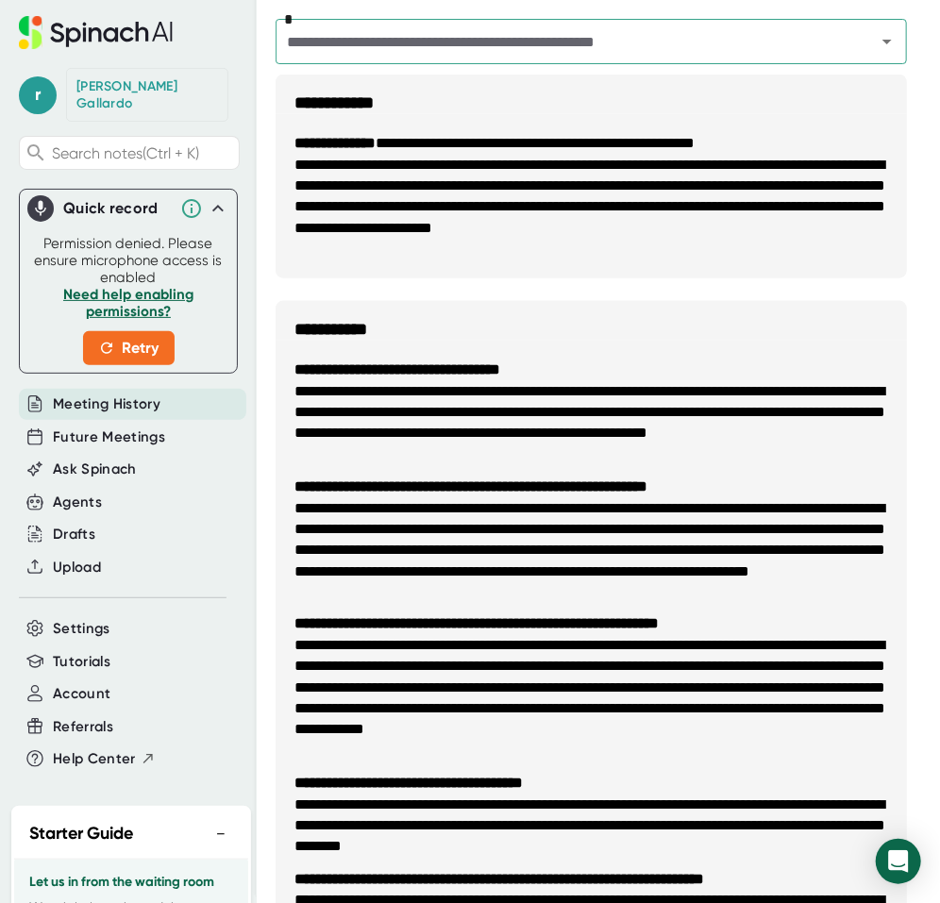
scroll to position [0, 0]
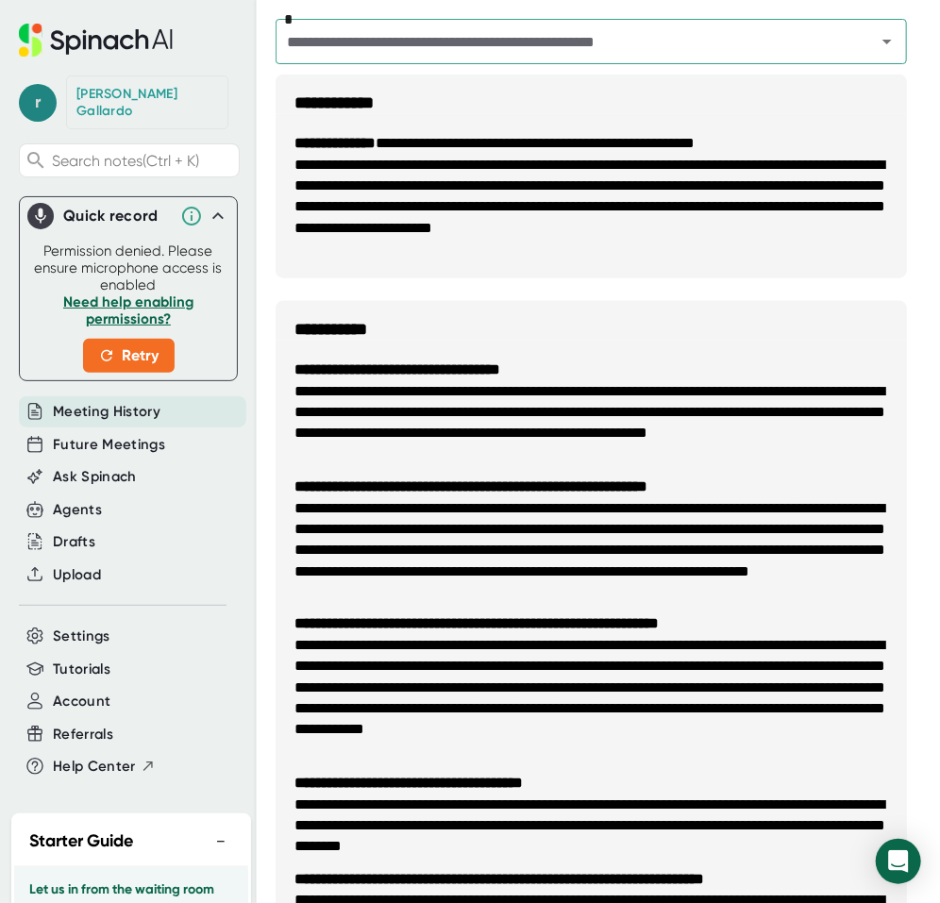
click at [38, 101] on span "r" at bounding box center [38, 103] width 38 height 38
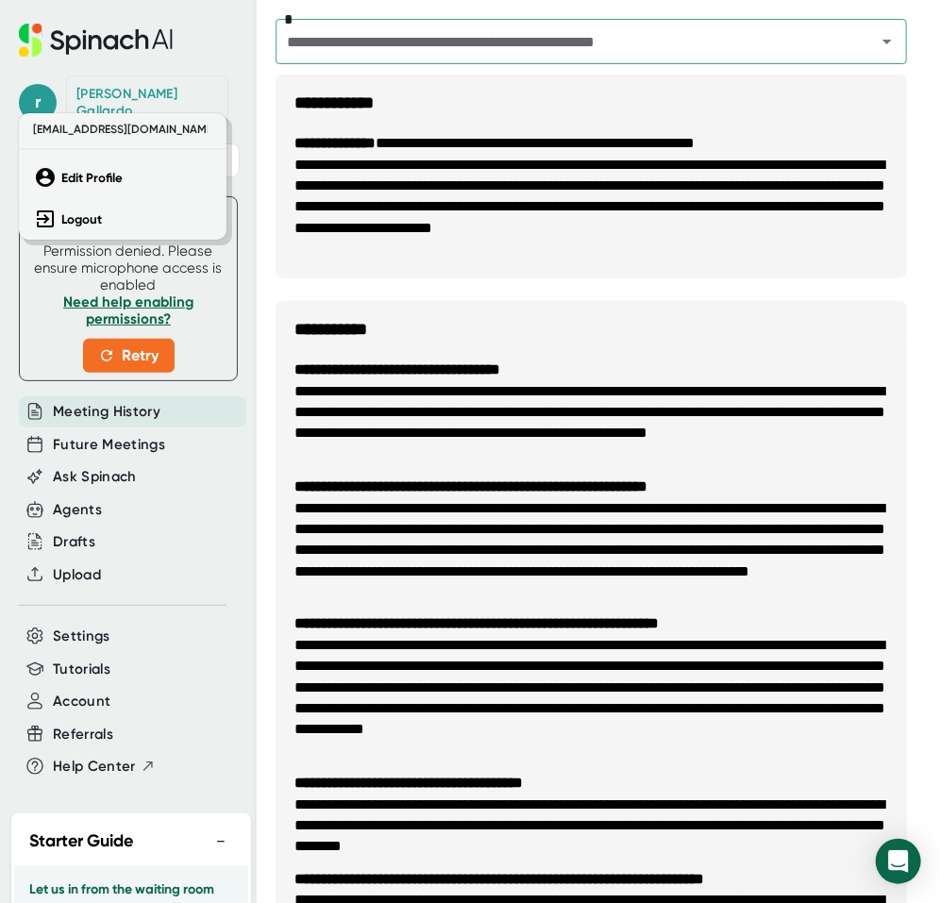
click at [473, 42] on div at bounding box center [470, 451] width 940 height 903
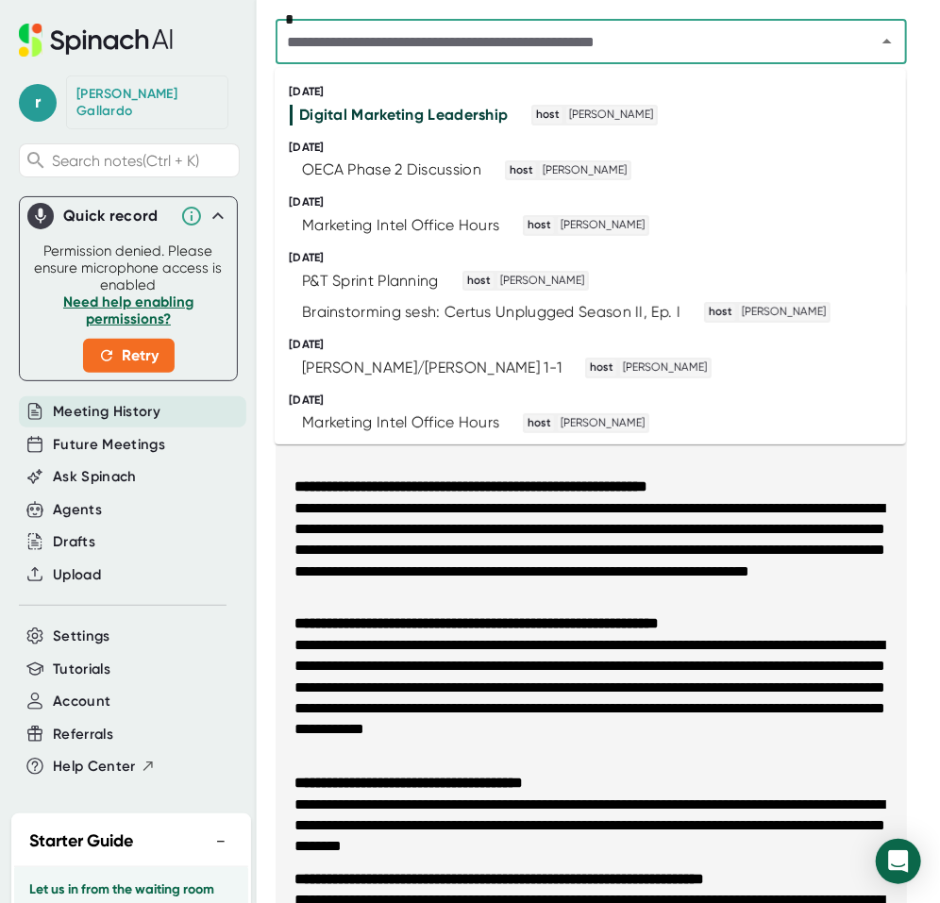
click at [473, 42] on input "text" at bounding box center [563, 41] width 564 height 26
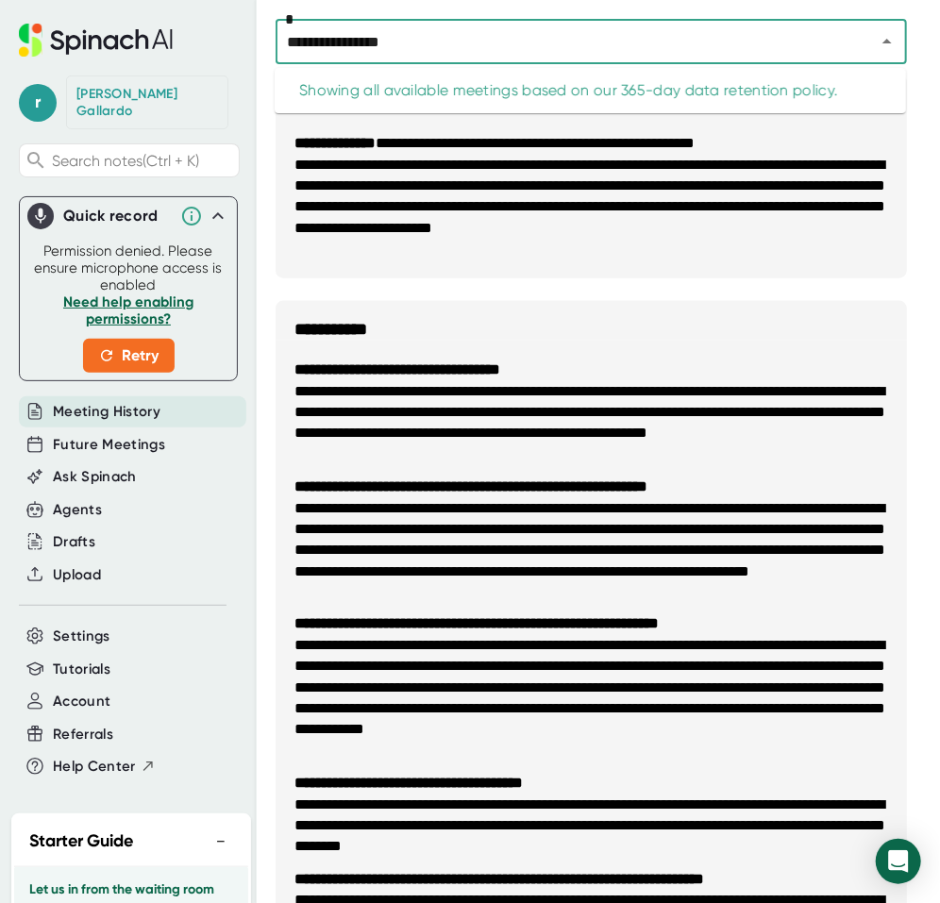
type input "**********"
